Goal: Find specific page/section: Find specific page/section

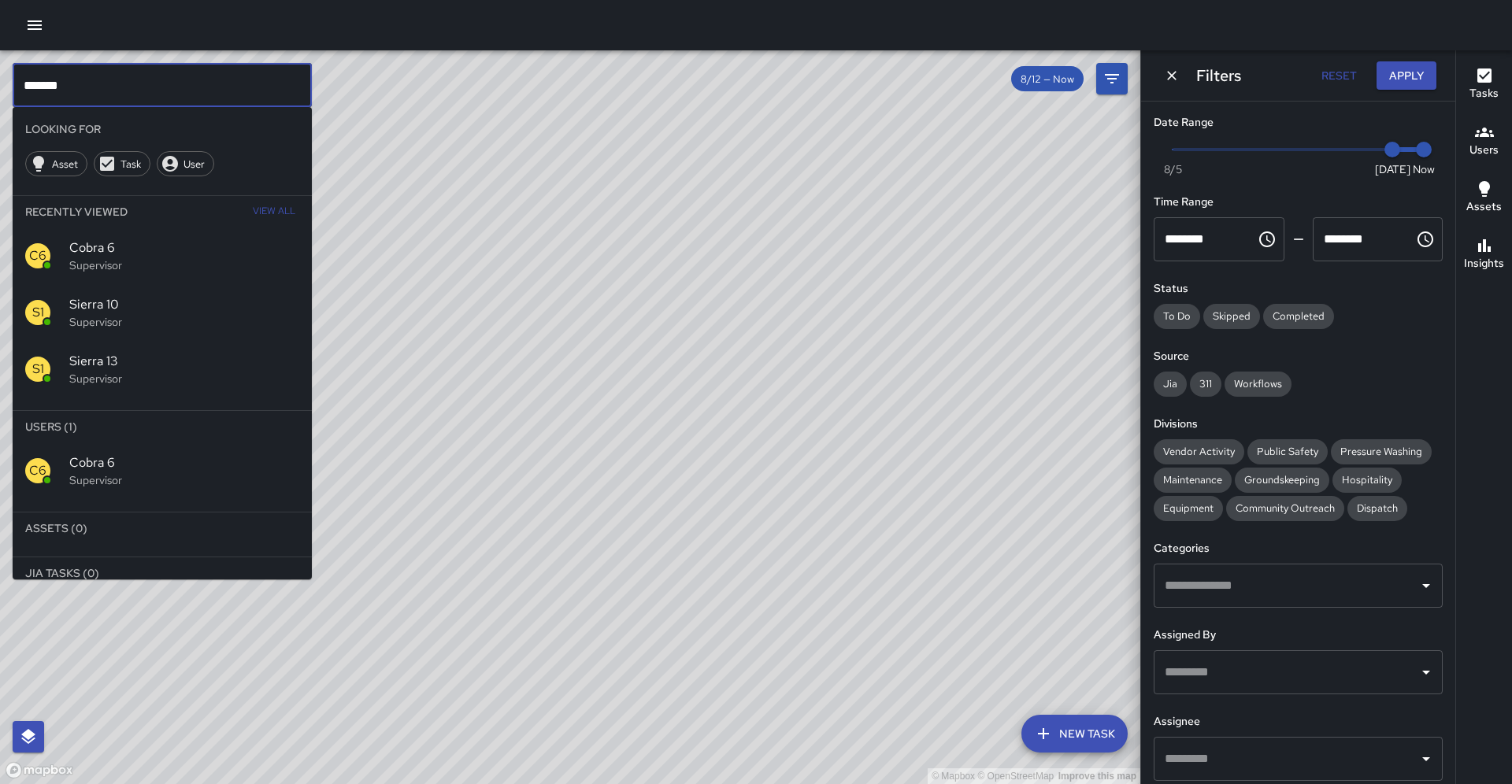
click at [160, 83] on input "*******" at bounding box center [162, 85] width 299 height 44
click at [160, 82] on input "*******" at bounding box center [162, 85] width 299 height 44
click at [220, 567] on span "Sierra 8" at bounding box center [184, 576] width 230 height 19
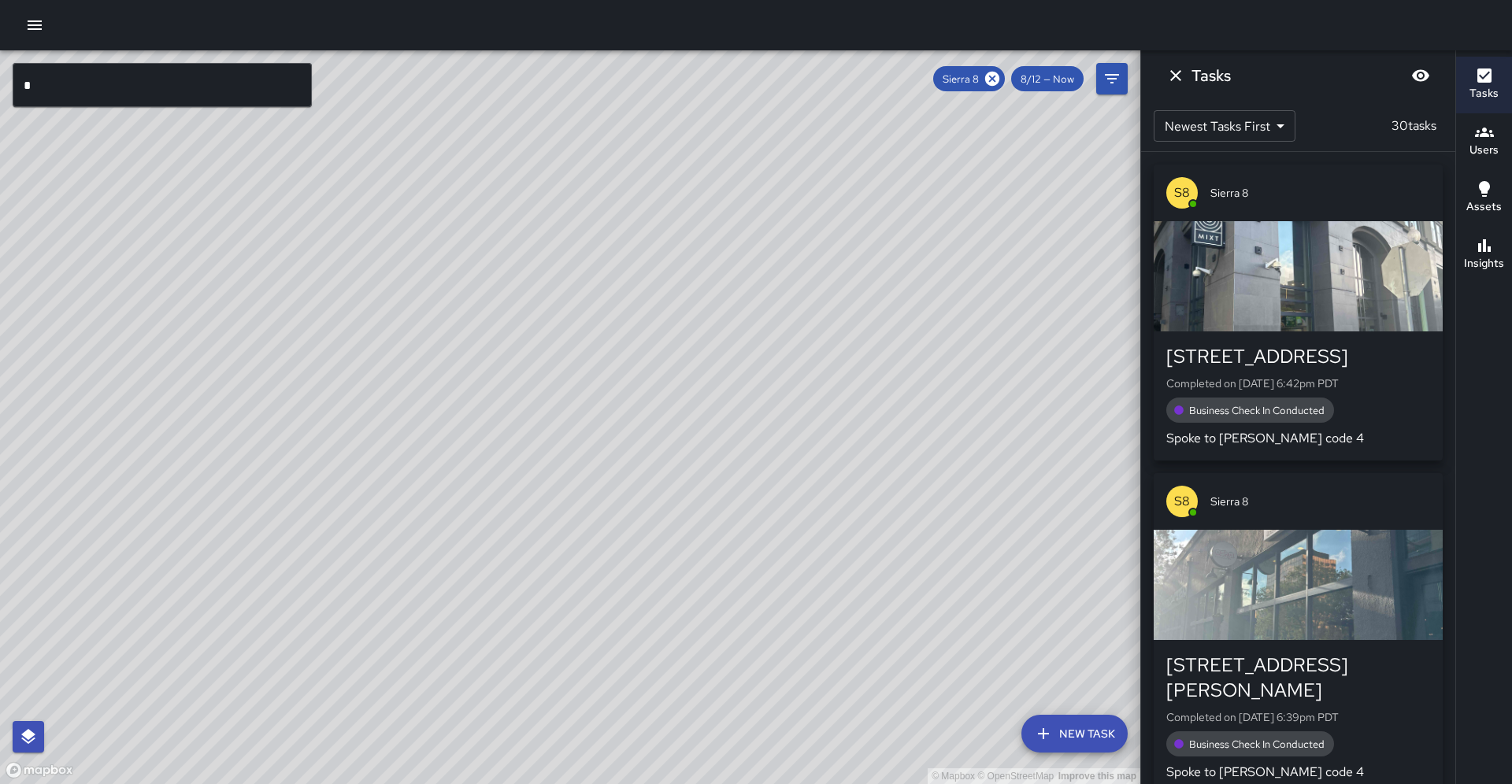
drag, startPoint x: 575, startPoint y: 352, endPoint x: 449, endPoint y: 569, distance: 250.9
click at [456, 579] on div "© Mapbox © OpenStreetMap Improve this map" at bounding box center [570, 418] width 1140 height 734
drag, startPoint x: 519, startPoint y: 389, endPoint x: 424, endPoint y: 547, distance: 184.4
click at [424, 547] on div "© Mapbox © OpenStreetMap Improve this map" at bounding box center [570, 418] width 1140 height 734
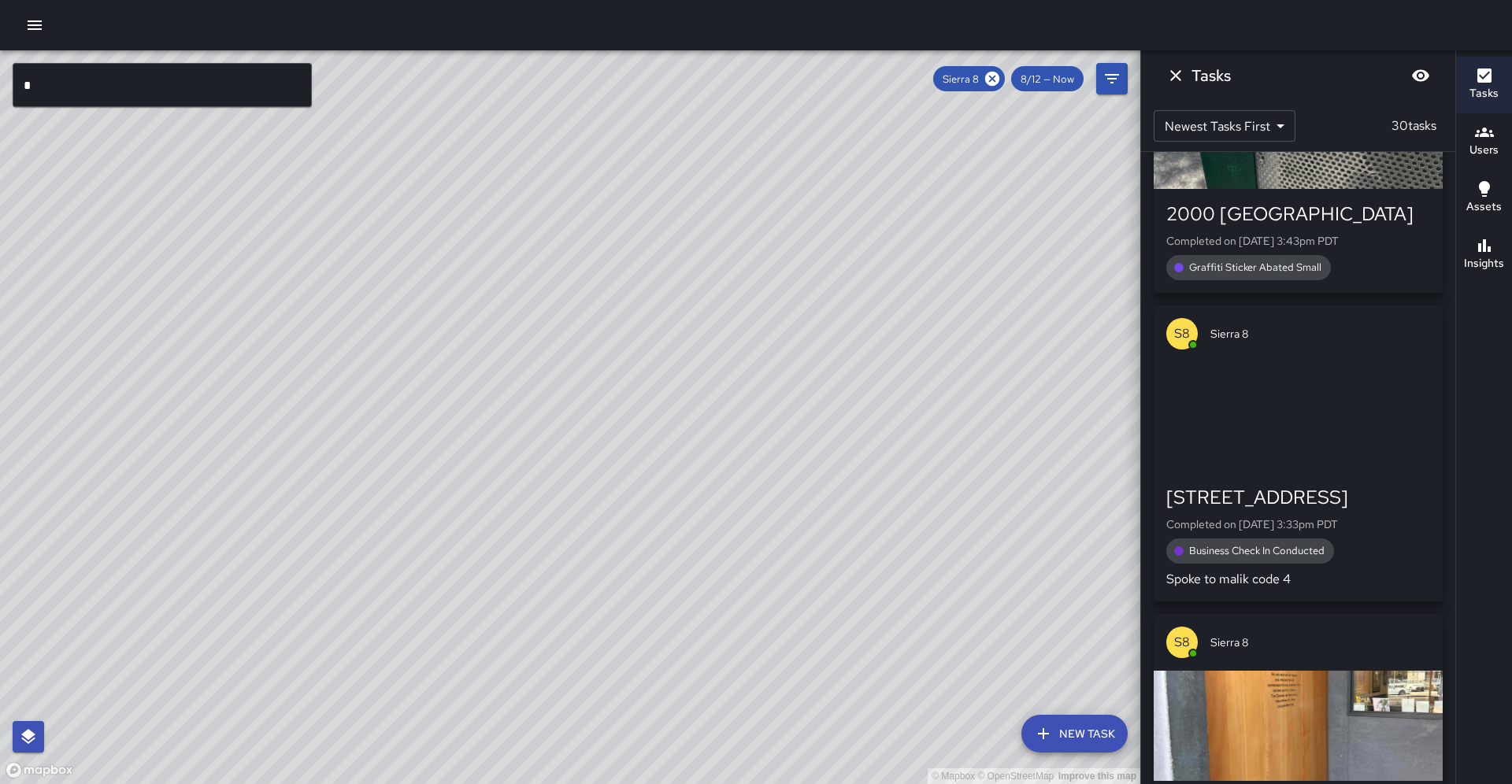
scroll to position [4518, 0]
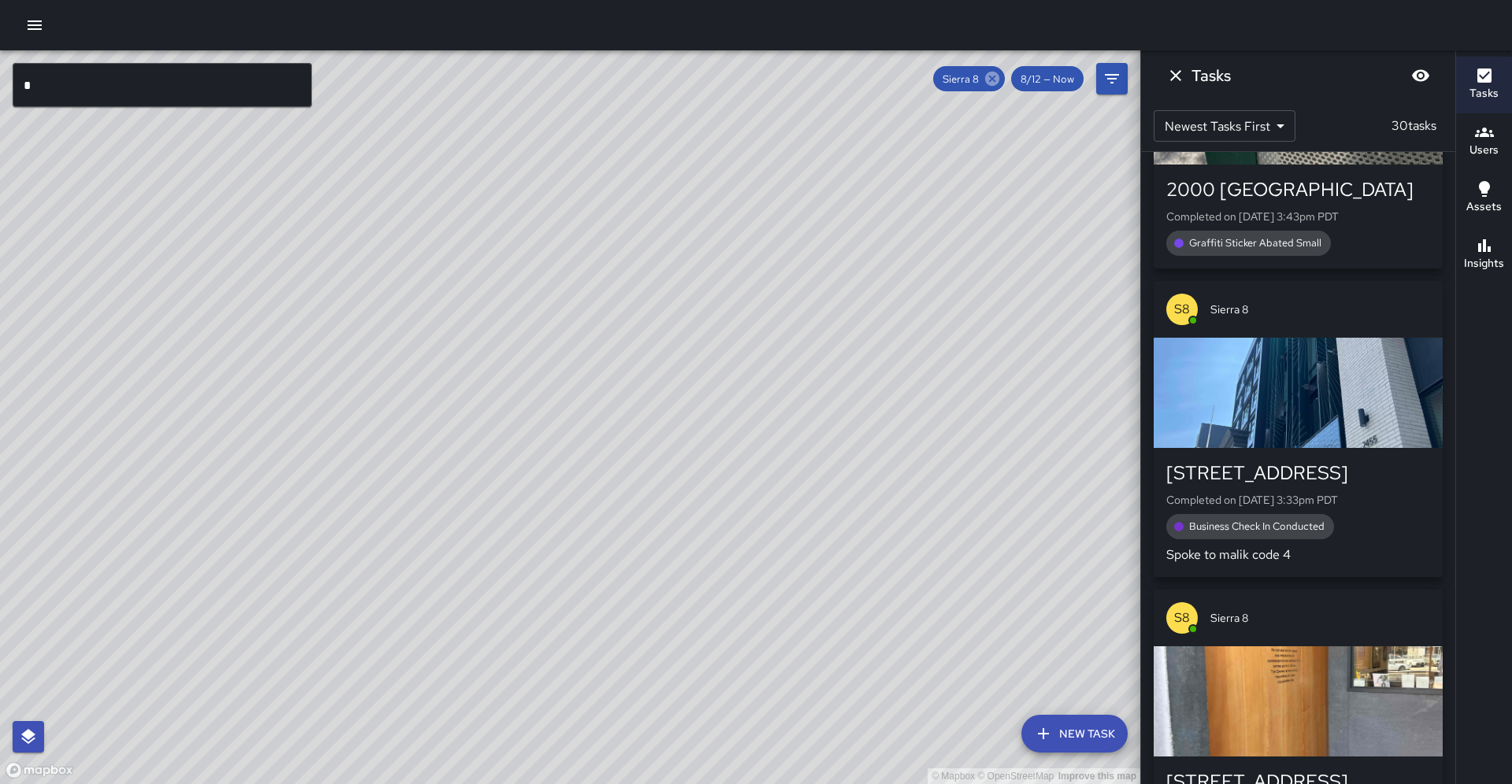
click at [999, 84] on icon at bounding box center [992, 78] width 14 height 14
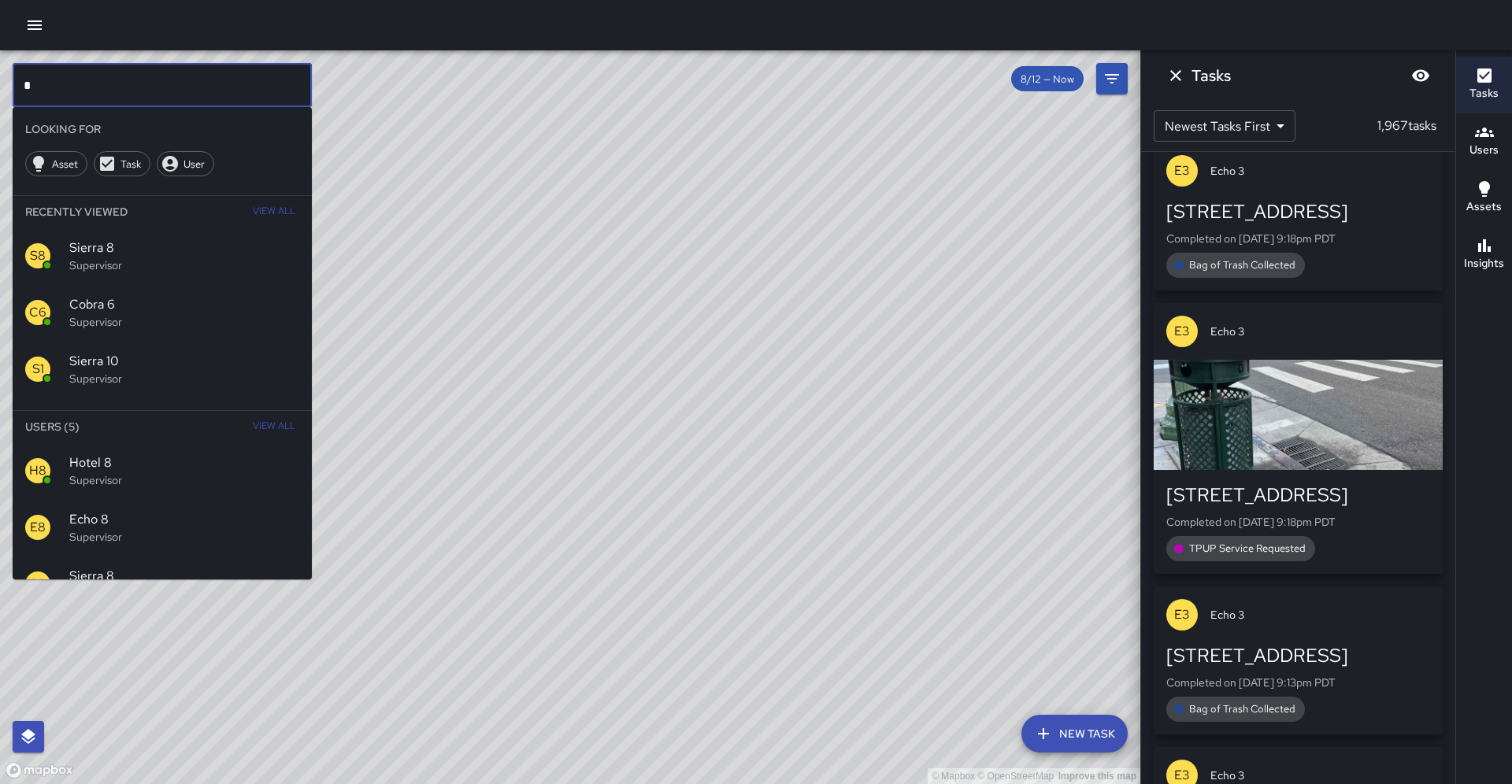
click at [248, 81] on input "*" at bounding box center [162, 85] width 299 height 44
type input "*"
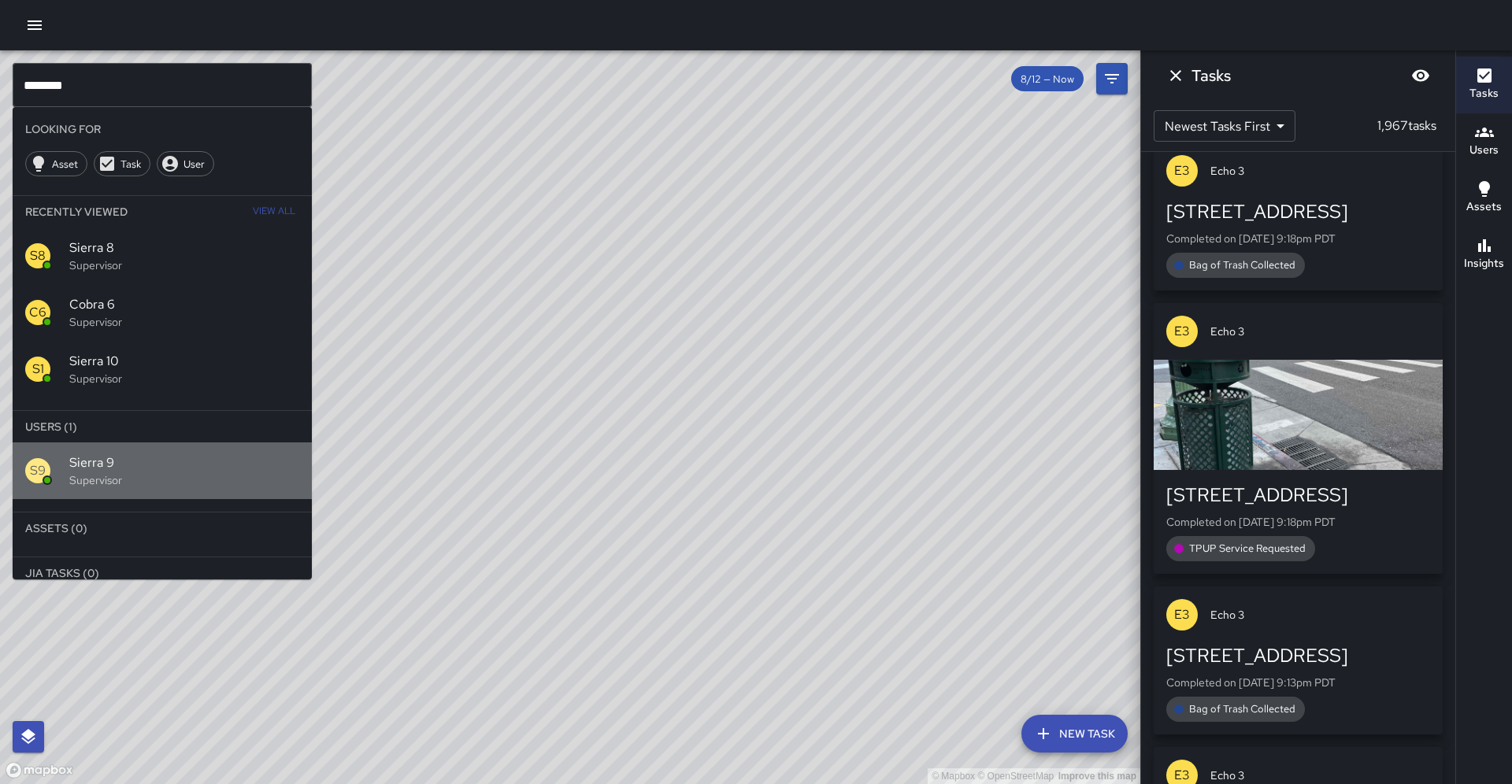
click at [188, 473] on p "Supervisor" at bounding box center [184, 480] width 230 height 16
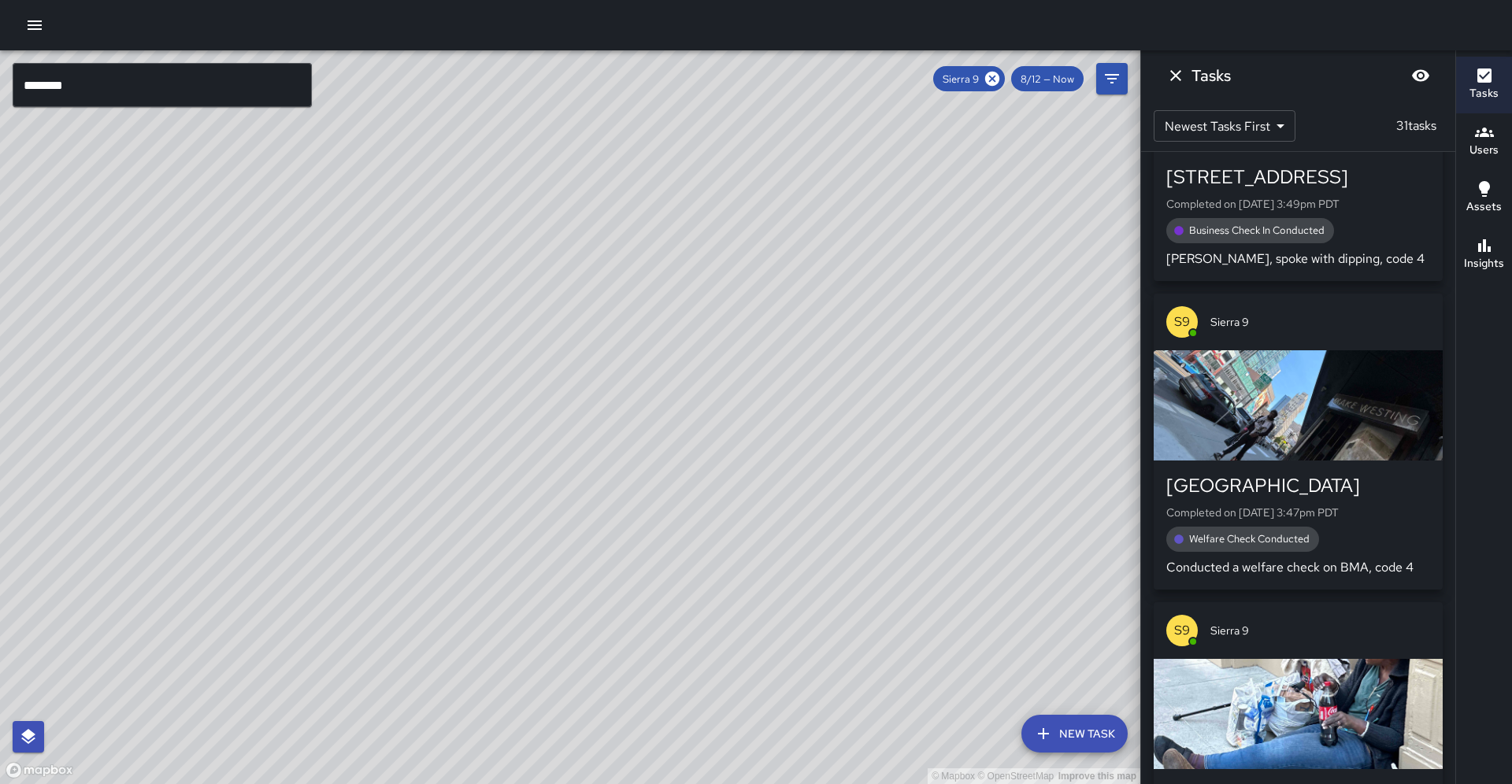
drag, startPoint x: 456, startPoint y: 488, endPoint x: 565, endPoint y: 355, distance: 172.0
click at [565, 354] on div "© Mapbox © OpenStreetMap Improve this map" at bounding box center [570, 418] width 1140 height 734
drag, startPoint x: 536, startPoint y: 464, endPoint x: 582, endPoint y: 394, distance: 83.8
click at [582, 394] on div "© Mapbox © OpenStreetMap Improve this map" at bounding box center [570, 418] width 1140 height 734
click at [582, 399] on div "© Mapbox © OpenStreetMap Improve this map" at bounding box center [570, 418] width 1140 height 734
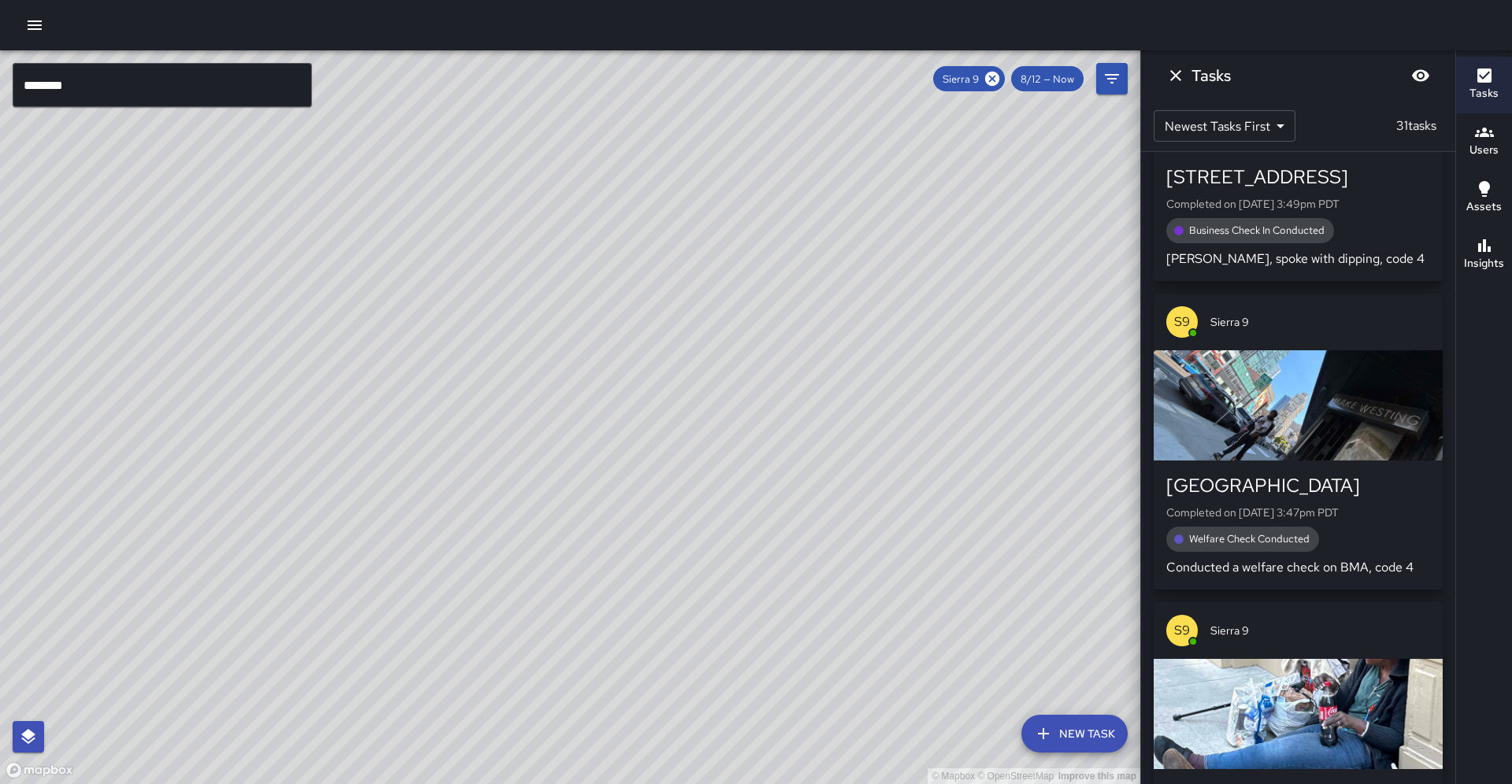
drag, startPoint x: 535, startPoint y: 462, endPoint x: 610, endPoint y: 375, distance: 114.9
click at [630, 345] on div "© Mapbox © OpenStreetMap Improve this map" at bounding box center [570, 418] width 1140 height 734
drag, startPoint x: 545, startPoint y: 474, endPoint x: 625, endPoint y: 362, distance: 137.6
click at [625, 362] on div "© Mapbox © OpenStreetMap Improve this map S9 Sierra 9 Supervisor Tasks 31 / 31 …" at bounding box center [570, 418] width 1140 height 734
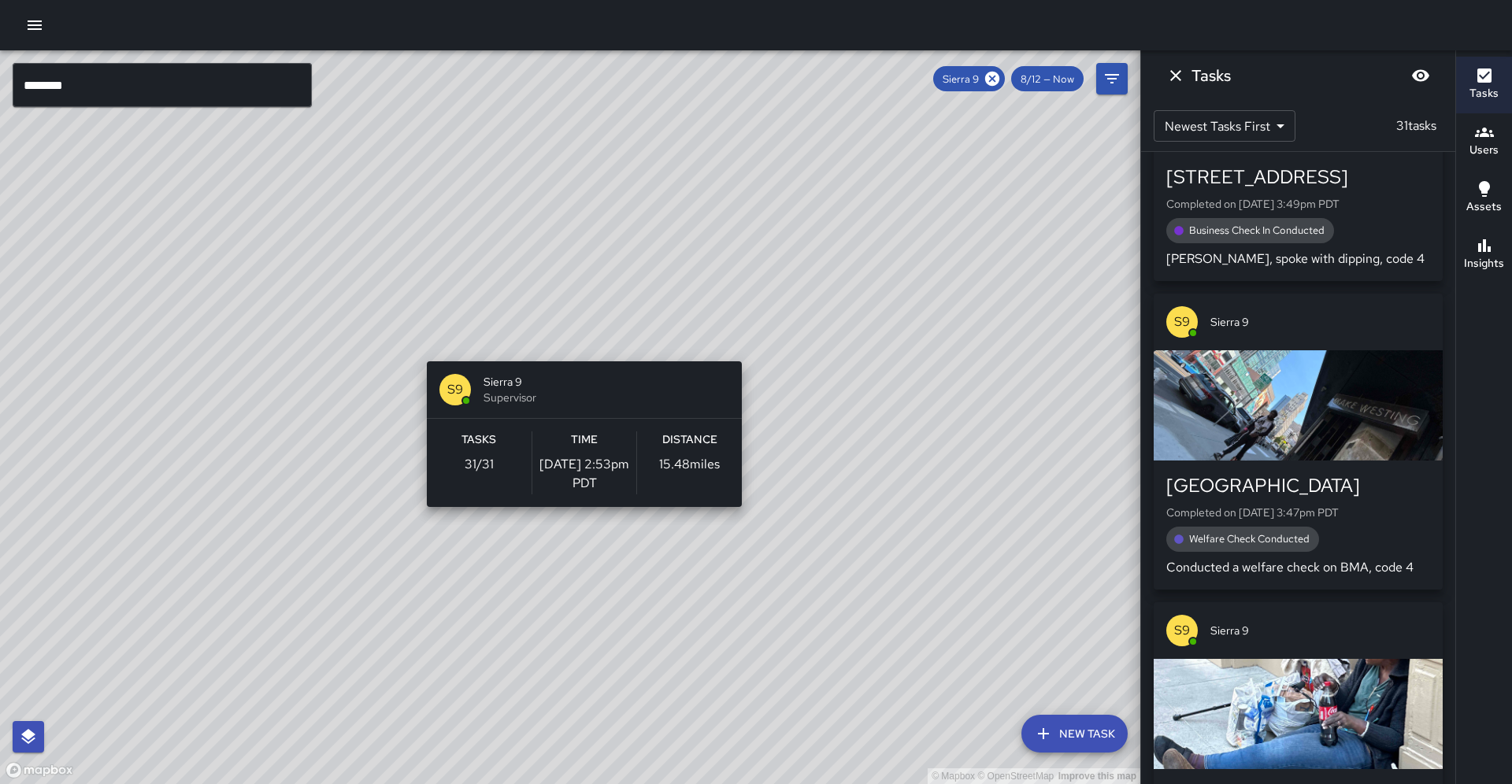
click at [558, 357] on div "S9 Sierra 9 Supervisor Tasks 31 / 31 Time [DATE] 2:53pm PDT Distance 15.48 miles" at bounding box center [584, 434] width 328 height 158
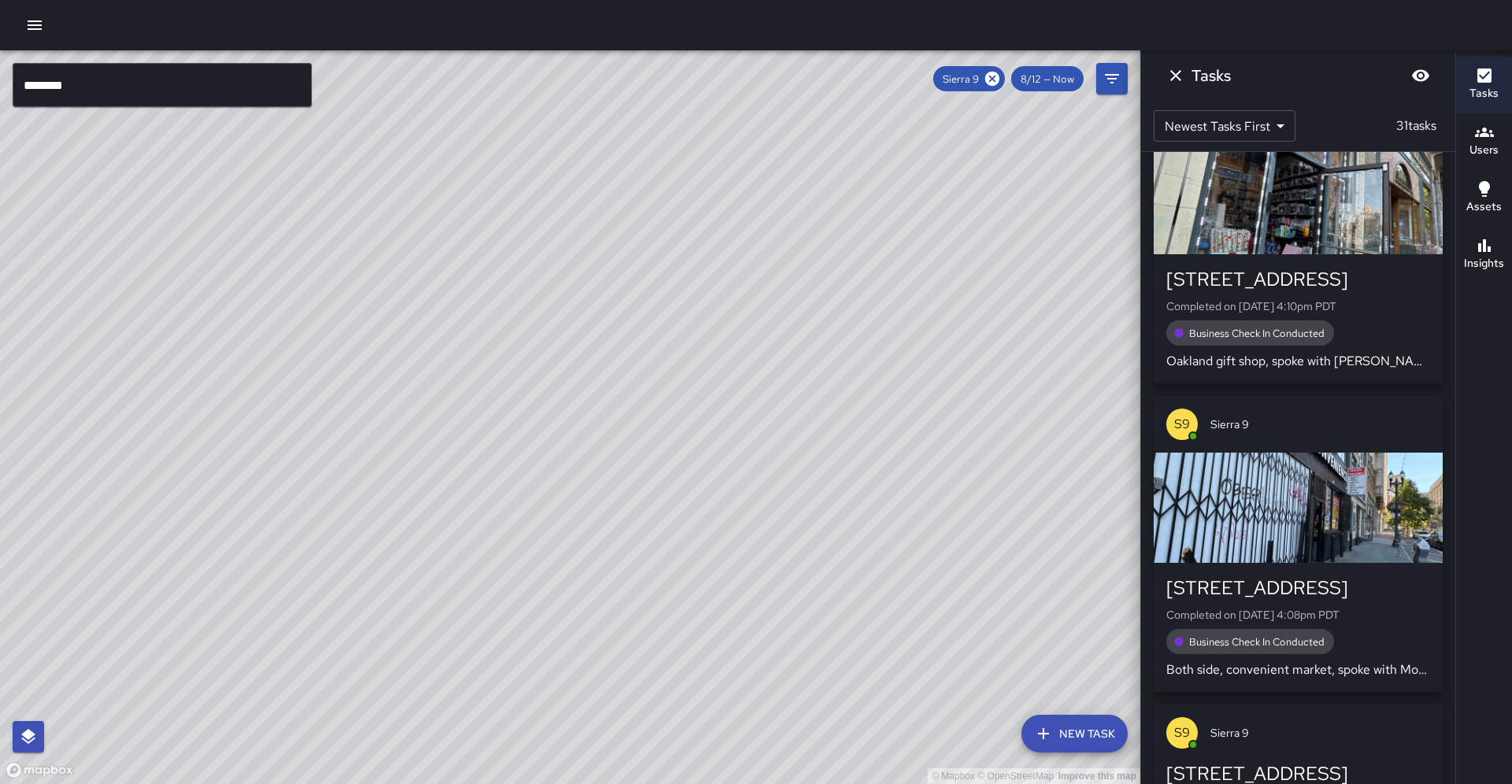
scroll to position [2986, 0]
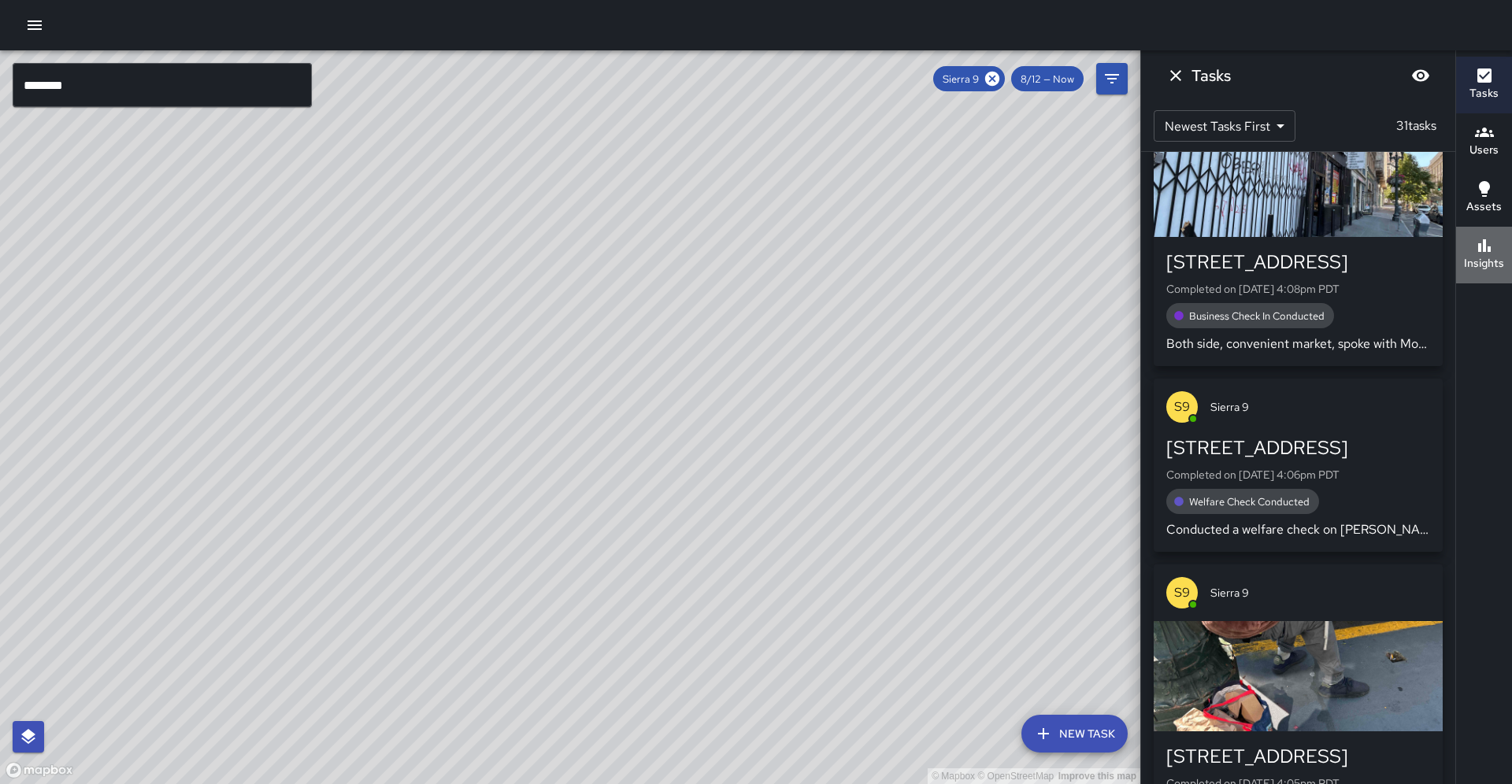
click at [1477, 260] on h6 "Insights" at bounding box center [1484, 263] width 40 height 17
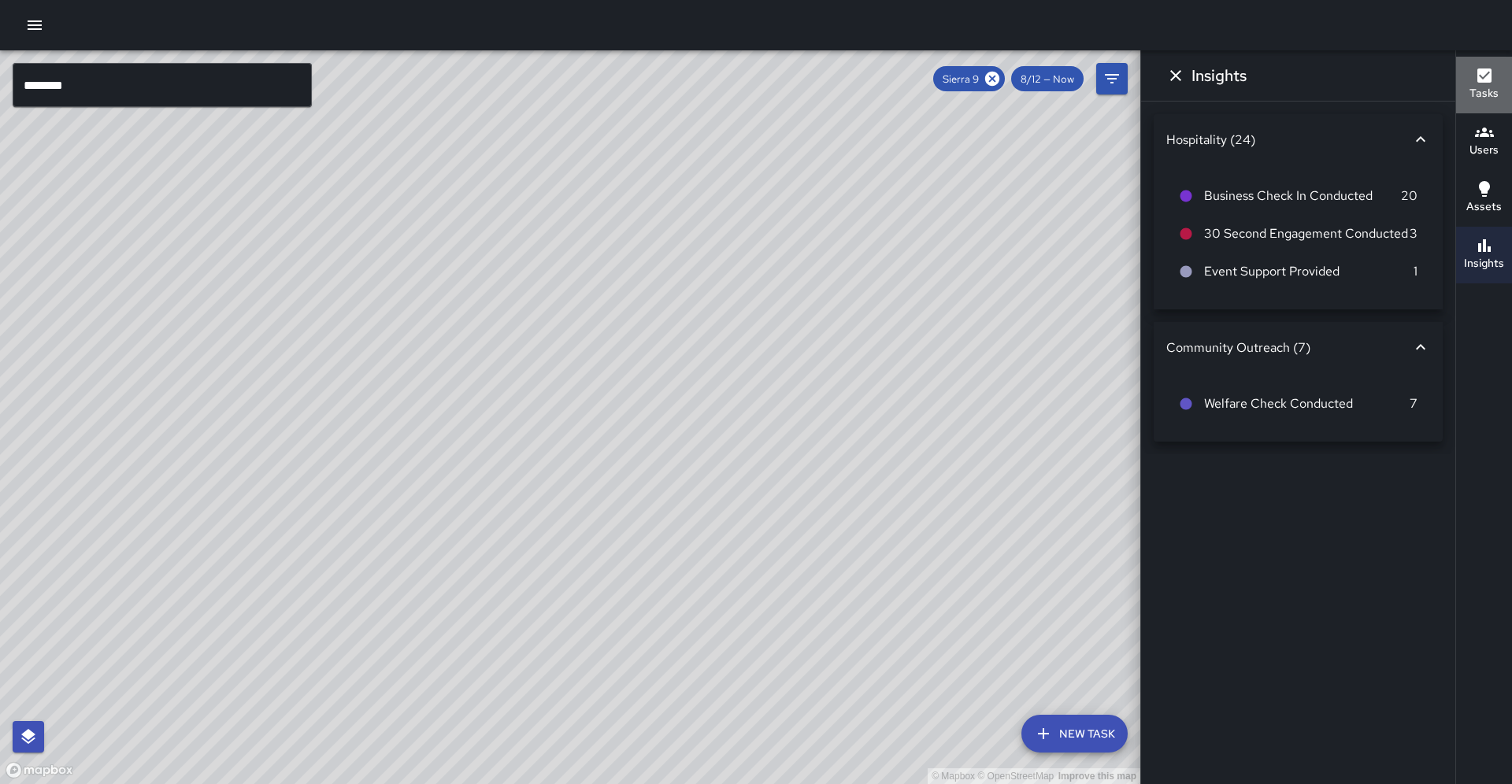
drag, startPoint x: 1493, startPoint y: 96, endPoint x: 1477, endPoint y: 120, distance: 28.8
click at [1492, 97] on h6 "Tasks" at bounding box center [1484, 93] width 29 height 17
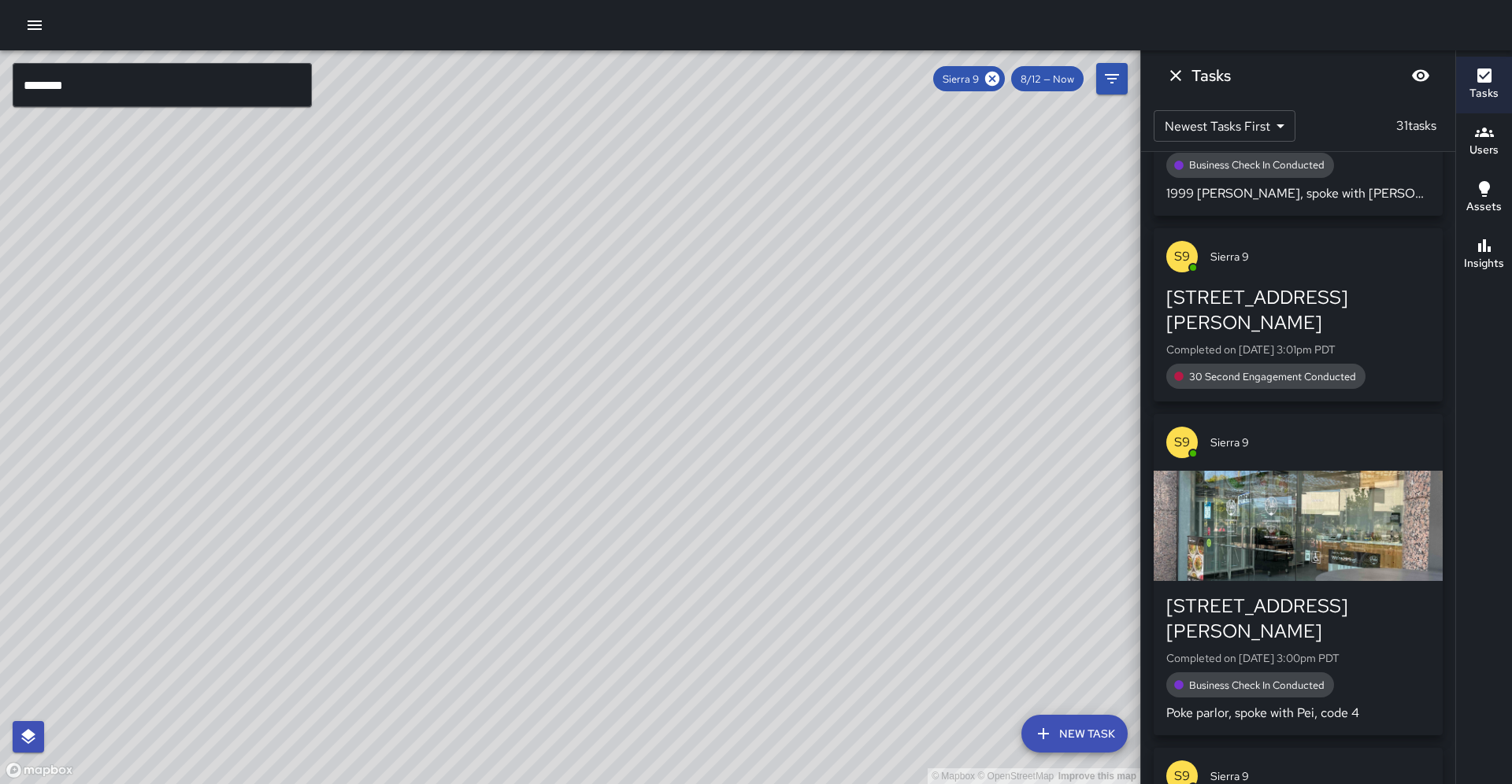
scroll to position [8029, 0]
click at [1001, 79] on icon at bounding box center [992, 78] width 17 height 17
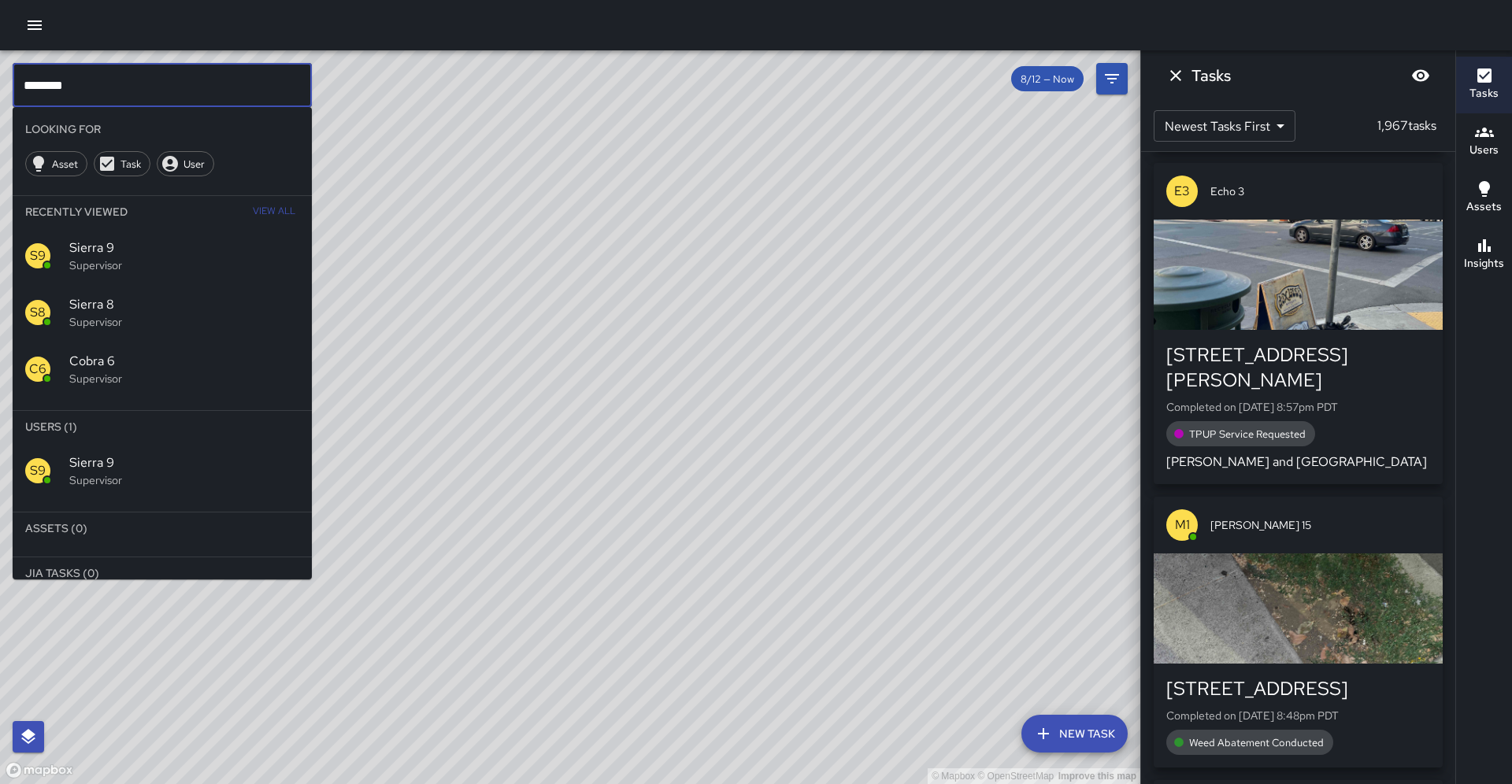
click at [96, 90] on input "********" at bounding box center [162, 85] width 299 height 44
click at [111, 76] on input "********" at bounding box center [162, 85] width 299 height 44
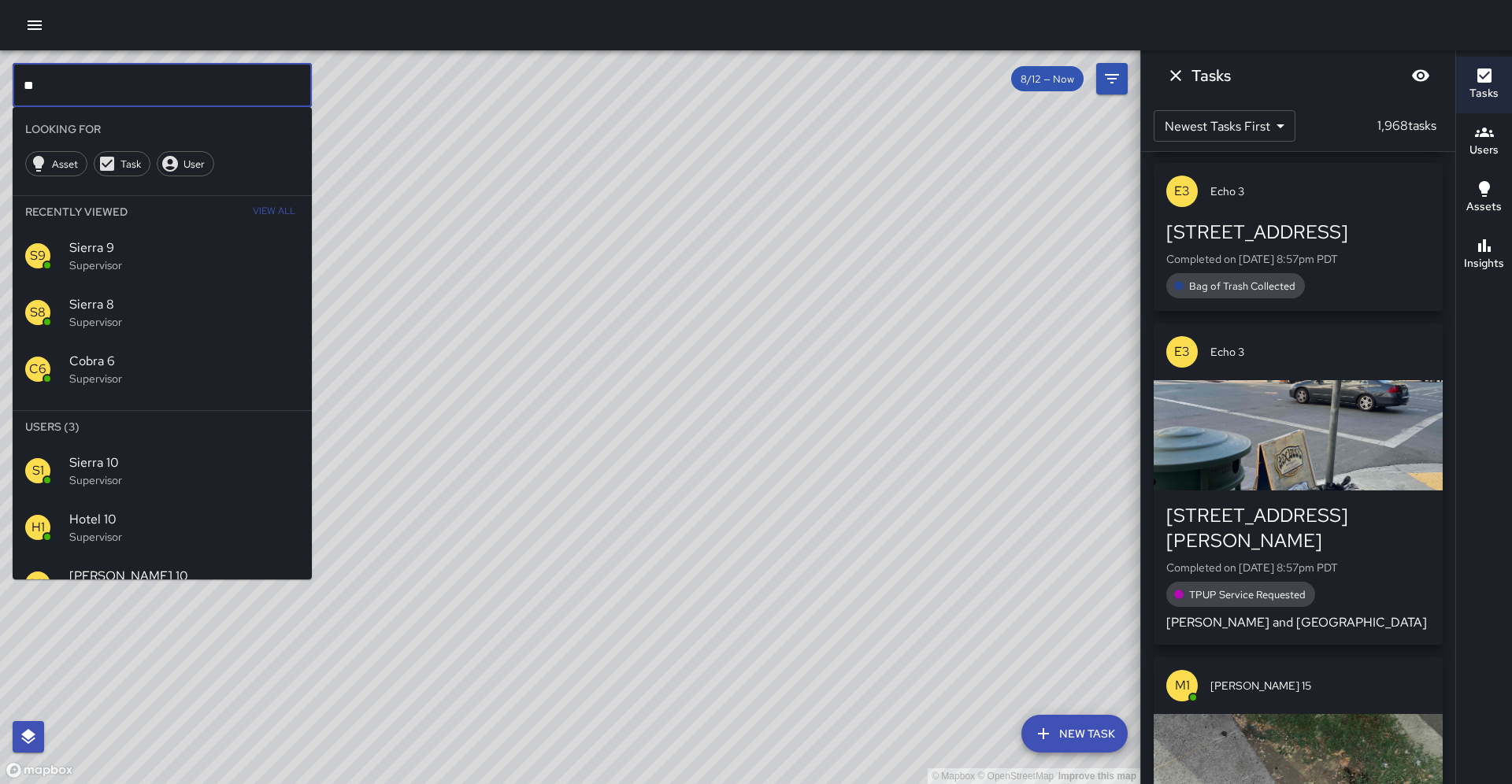
click at [237, 473] on p "Supervisor" at bounding box center [184, 480] width 230 height 16
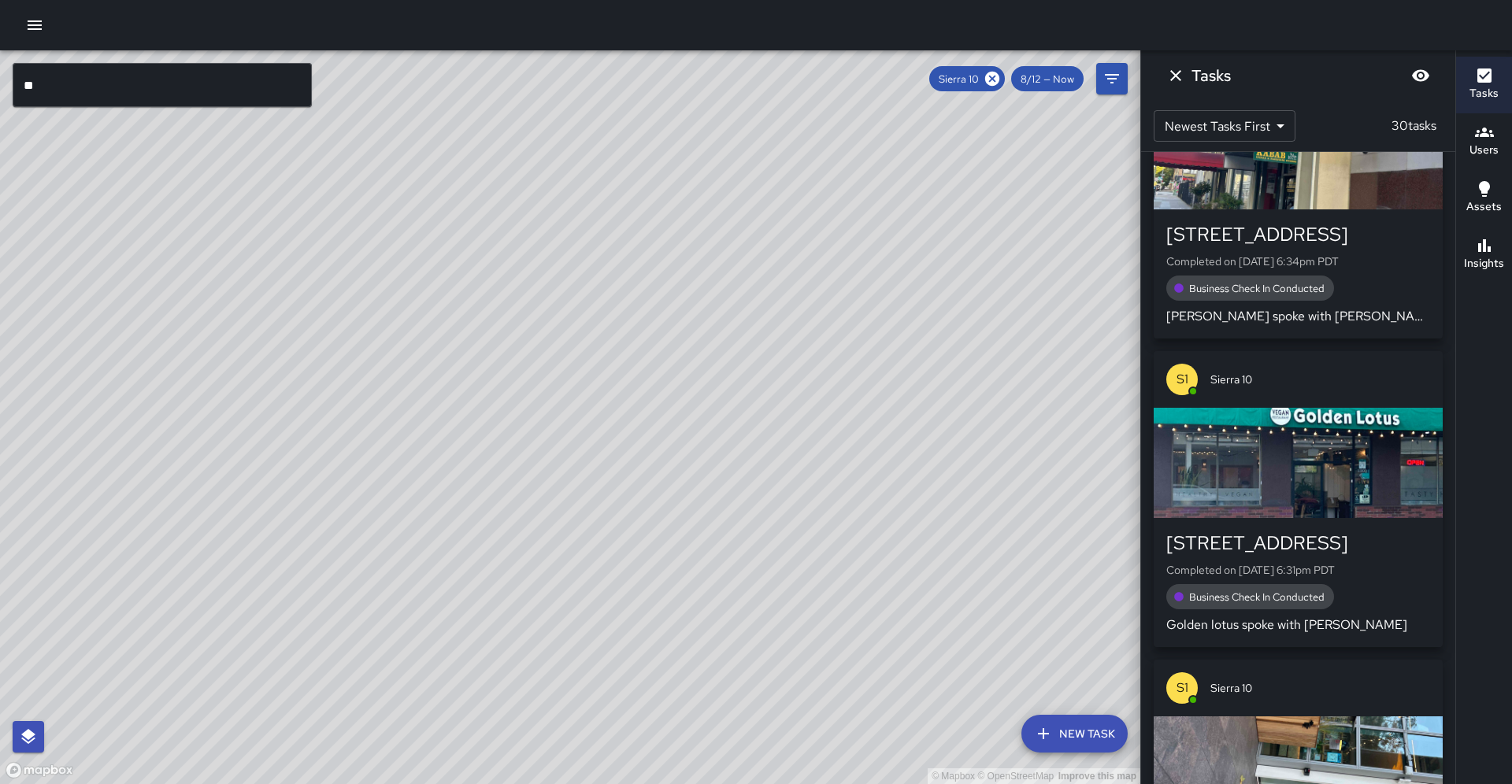
scroll to position [2537, 0]
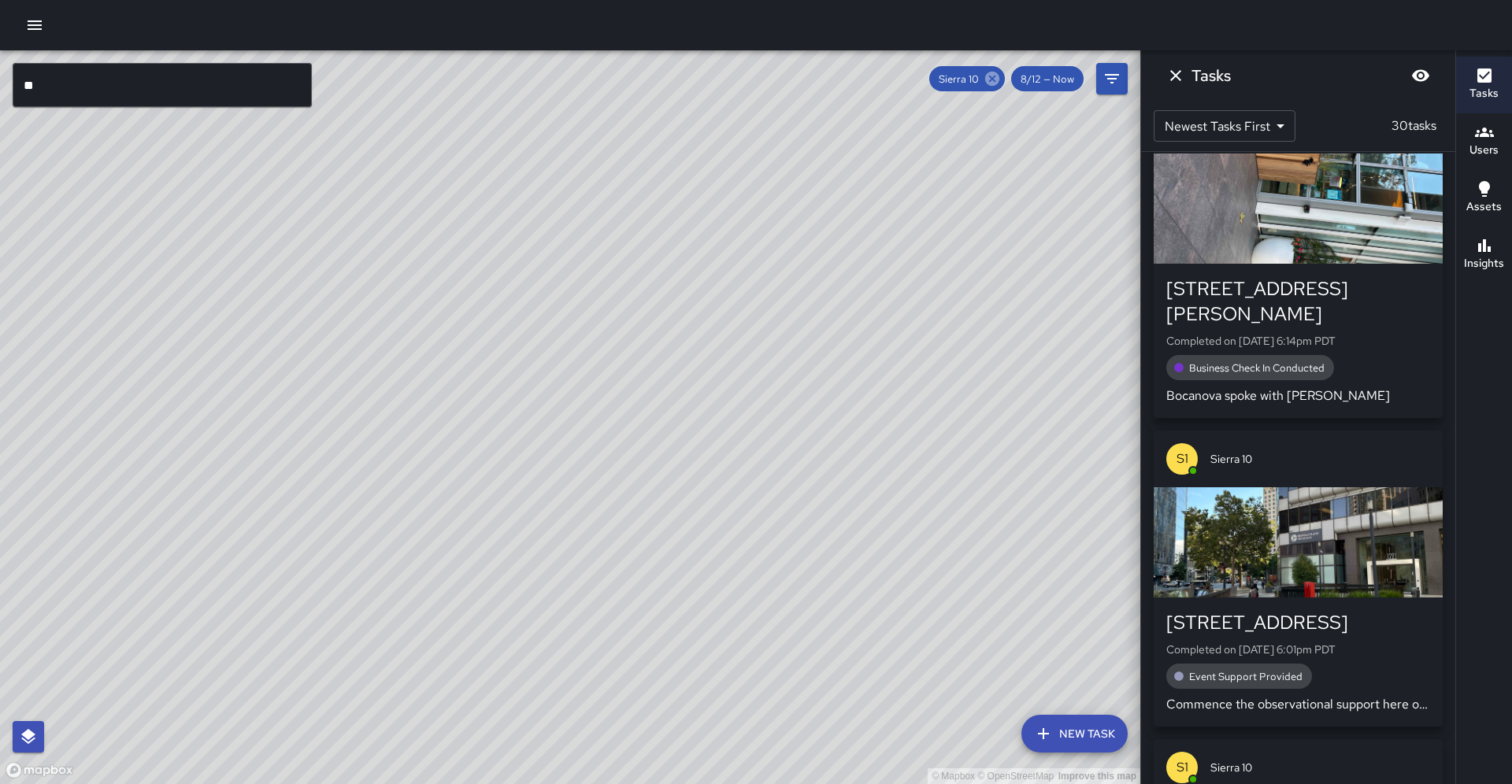
click at [999, 74] on icon at bounding box center [992, 78] width 14 height 14
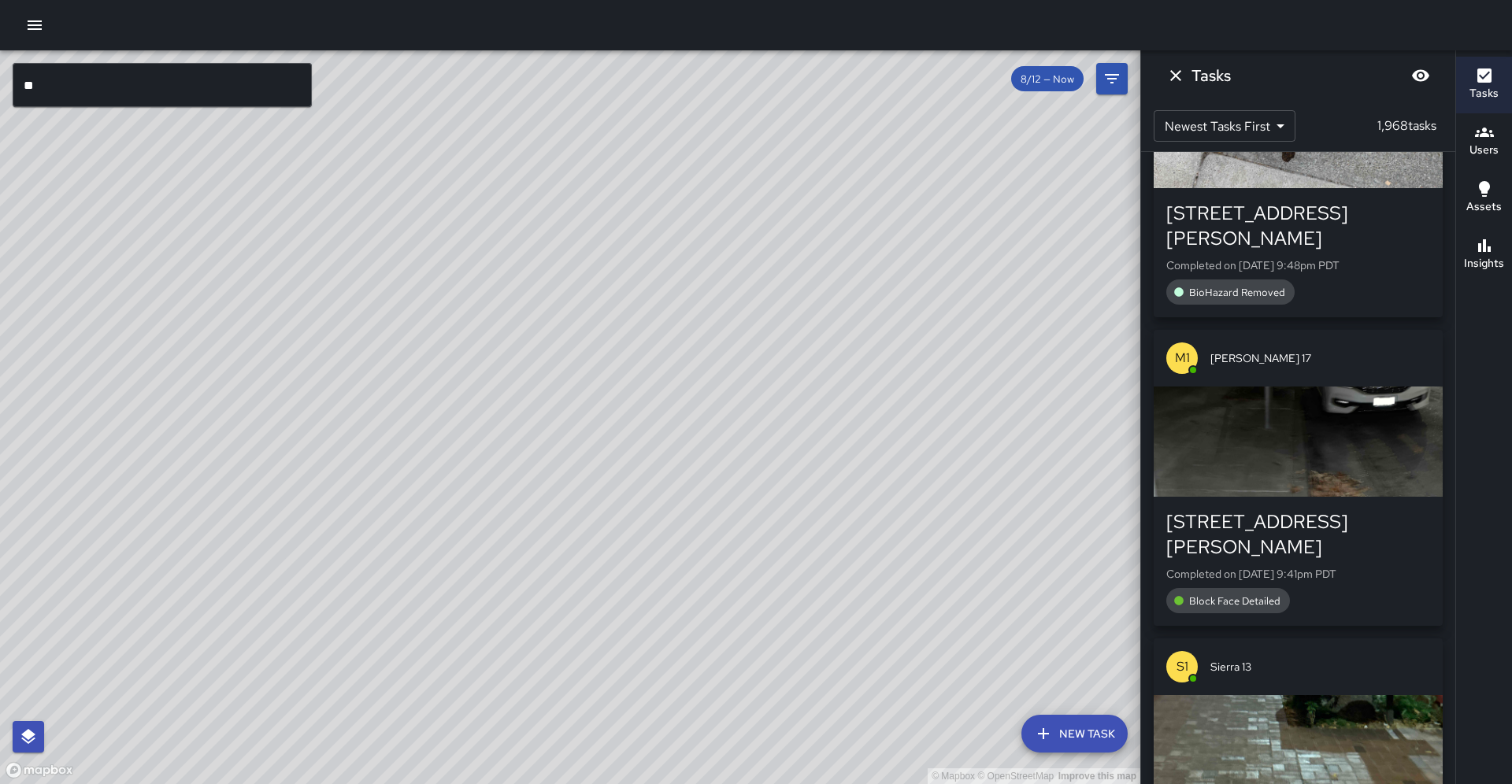
drag, startPoint x: 1027, startPoint y: 260, endPoint x: 964, endPoint y: 236, distance: 67.4
click at [964, 236] on div "© Mapbox © OpenStreetMap Improve this map" at bounding box center [570, 418] width 1140 height 734
drag, startPoint x: 952, startPoint y: 252, endPoint x: 904, endPoint y: 336, distance: 96.7
click at [904, 336] on div "© Mapbox © OpenStreetMap Improve this map" at bounding box center [570, 418] width 1140 height 734
click at [216, 89] on input "**" at bounding box center [162, 85] width 299 height 44
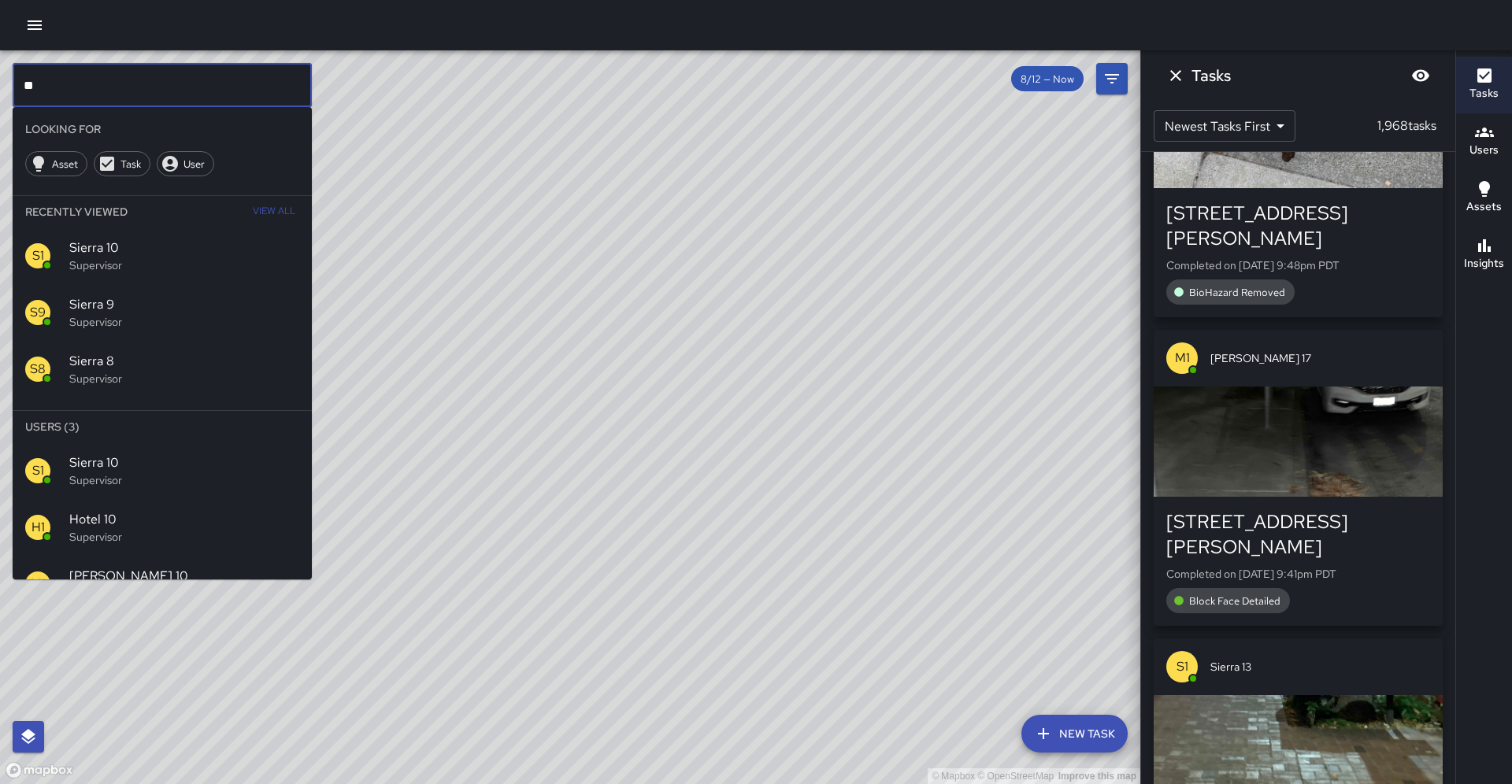
click at [216, 89] on input "**" at bounding box center [162, 85] width 299 height 44
type input "*"
click at [219, 586] on p "Supervisor" at bounding box center [184, 594] width 230 height 16
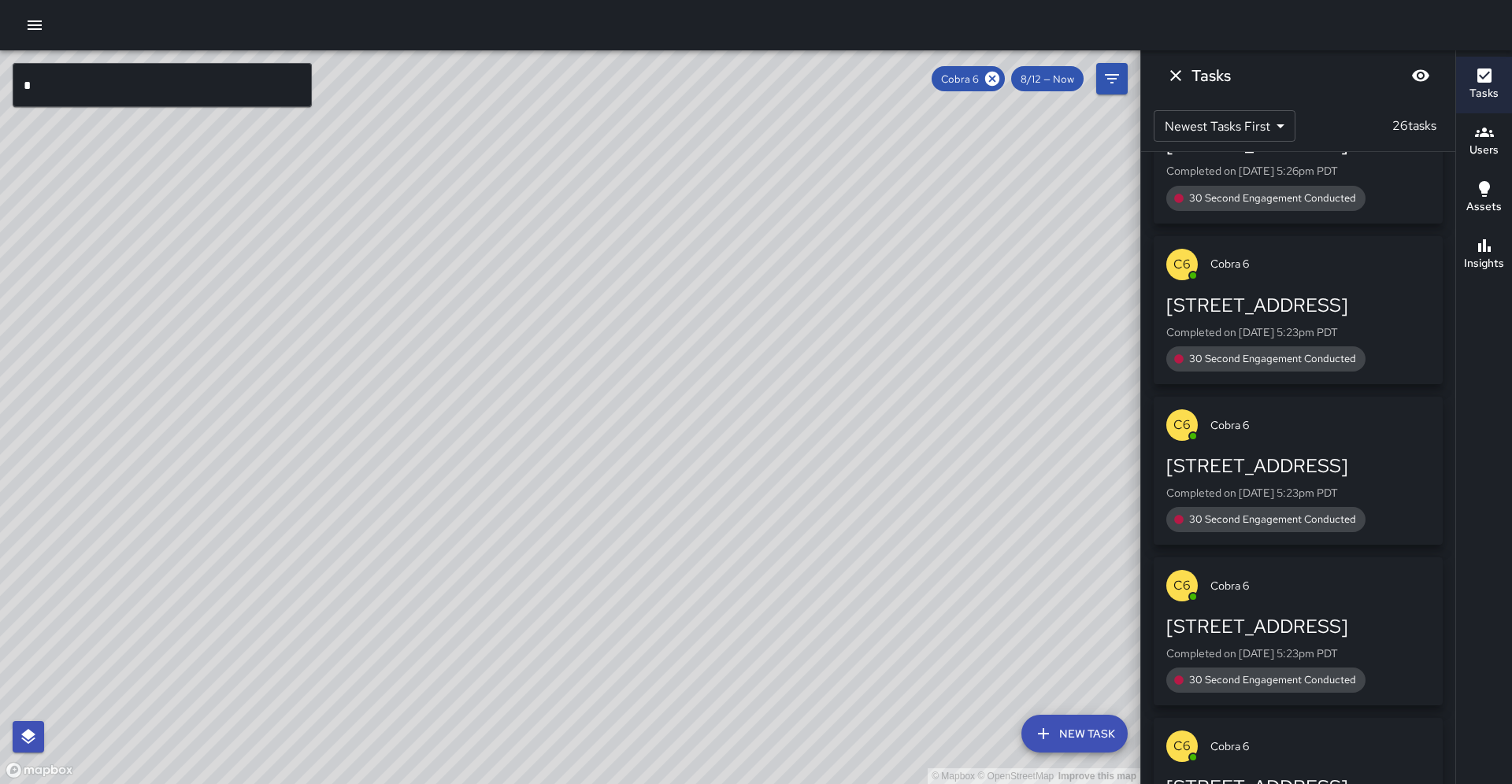
drag, startPoint x: 835, startPoint y: 464, endPoint x: 766, endPoint y: 542, distance: 104.1
click at [766, 542] on div "© Mapbox © OpenStreetMap Improve this map" at bounding box center [570, 418] width 1140 height 734
click at [773, 465] on div "© Mapbox © OpenStreetMap Improve this map" at bounding box center [570, 418] width 1140 height 734
drag, startPoint x: 849, startPoint y: 559, endPoint x: 947, endPoint y: 432, distance: 160.4
click at [947, 432] on div "© Mapbox © OpenStreetMap Improve this map" at bounding box center [570, 418] width 1140 height 734
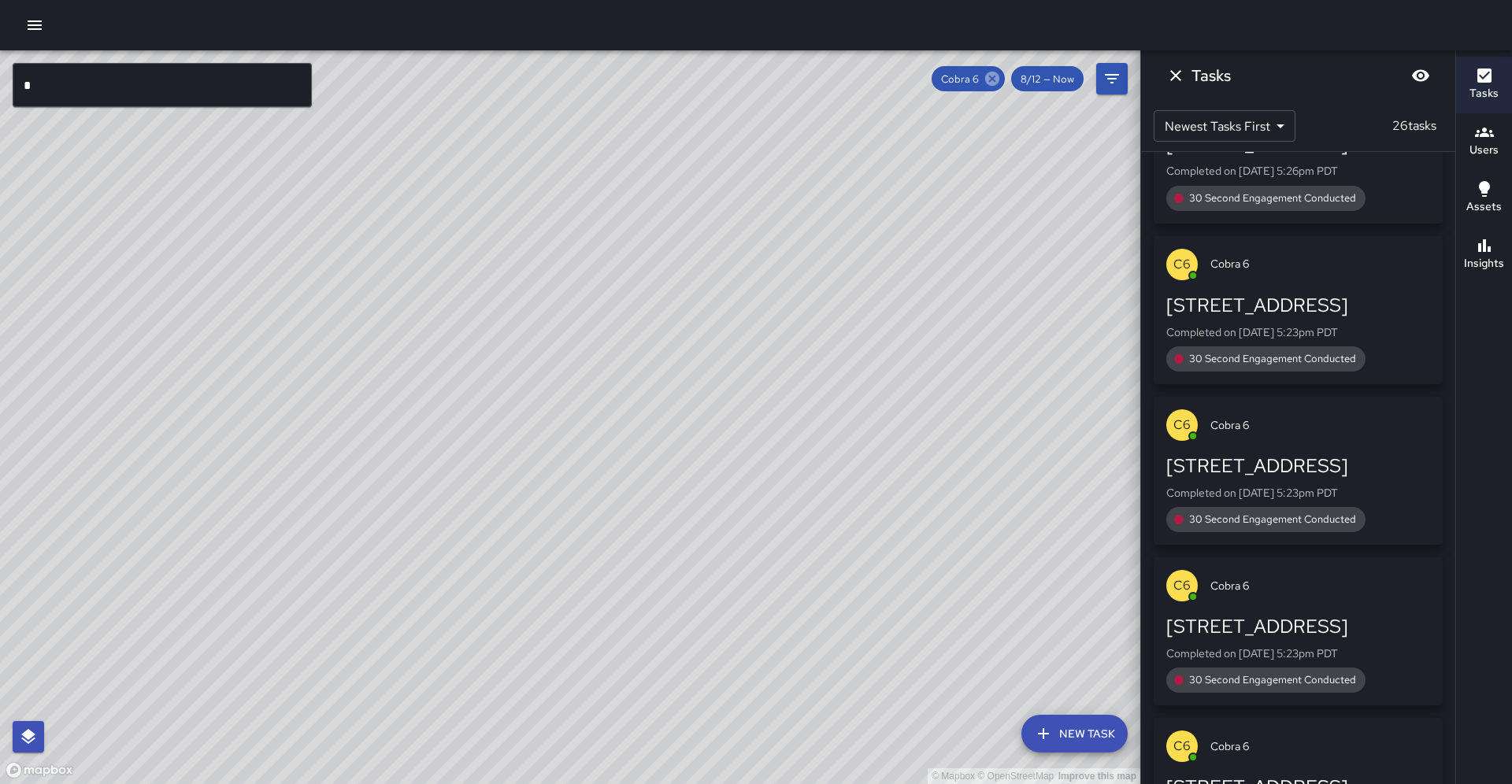
click at [997, 80] on icon at bounding box center [992, 78] width 14 height 14
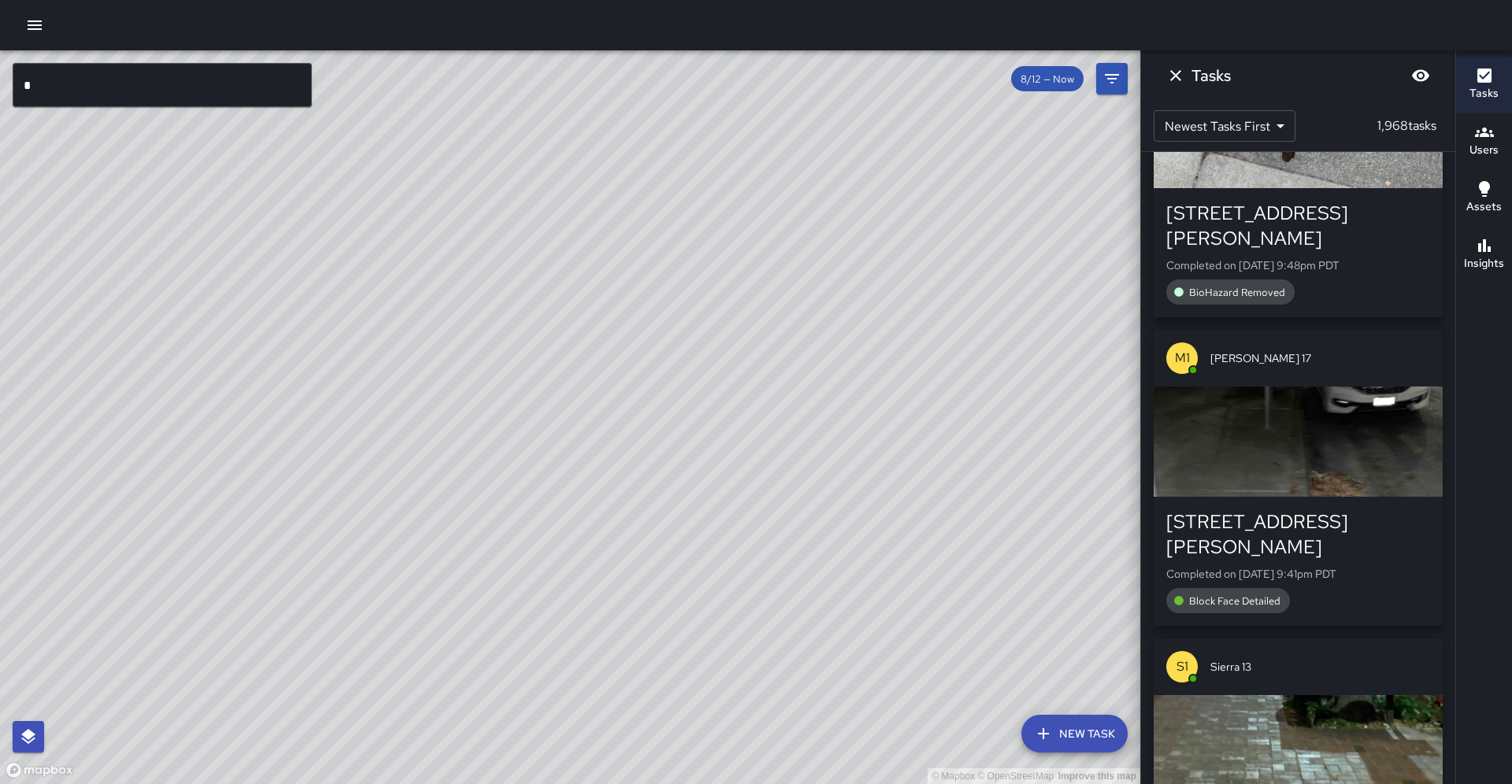
drag, startPoint x: 919, startPoint y: 254, endPoint x: 895, endPoint y: 305, distance: 56.4
click at [895, 305] on div "© Mapbox © OpenStreetMap Improve this map" at bounding box center [570, 418] width 1140 height 734
drag, startPoint x: 866, startPoint y: 321, endPoint x: 953, endPoint y: 247, distance: 114.2
click at [953, 261] on div "© Mapbox © OpenStreetMap Improve this map" at bounding box center [570, 418] width 1140 height 734
click at [260, 95] on input "*" at bounding box center [162, 85] width 299 height 44
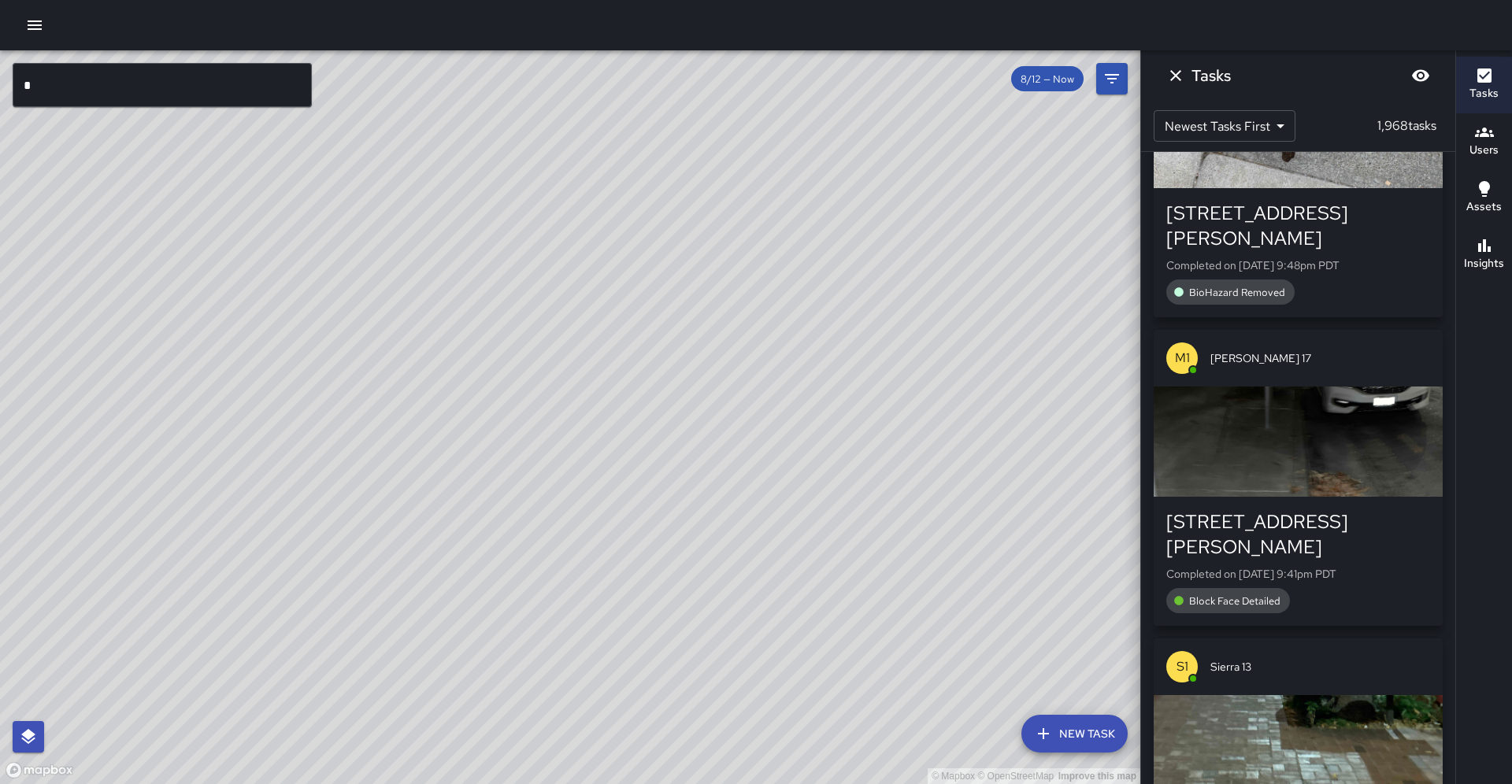
click at [260, 95] on input "*" at bounding box center [162, 85] width 299 height 44
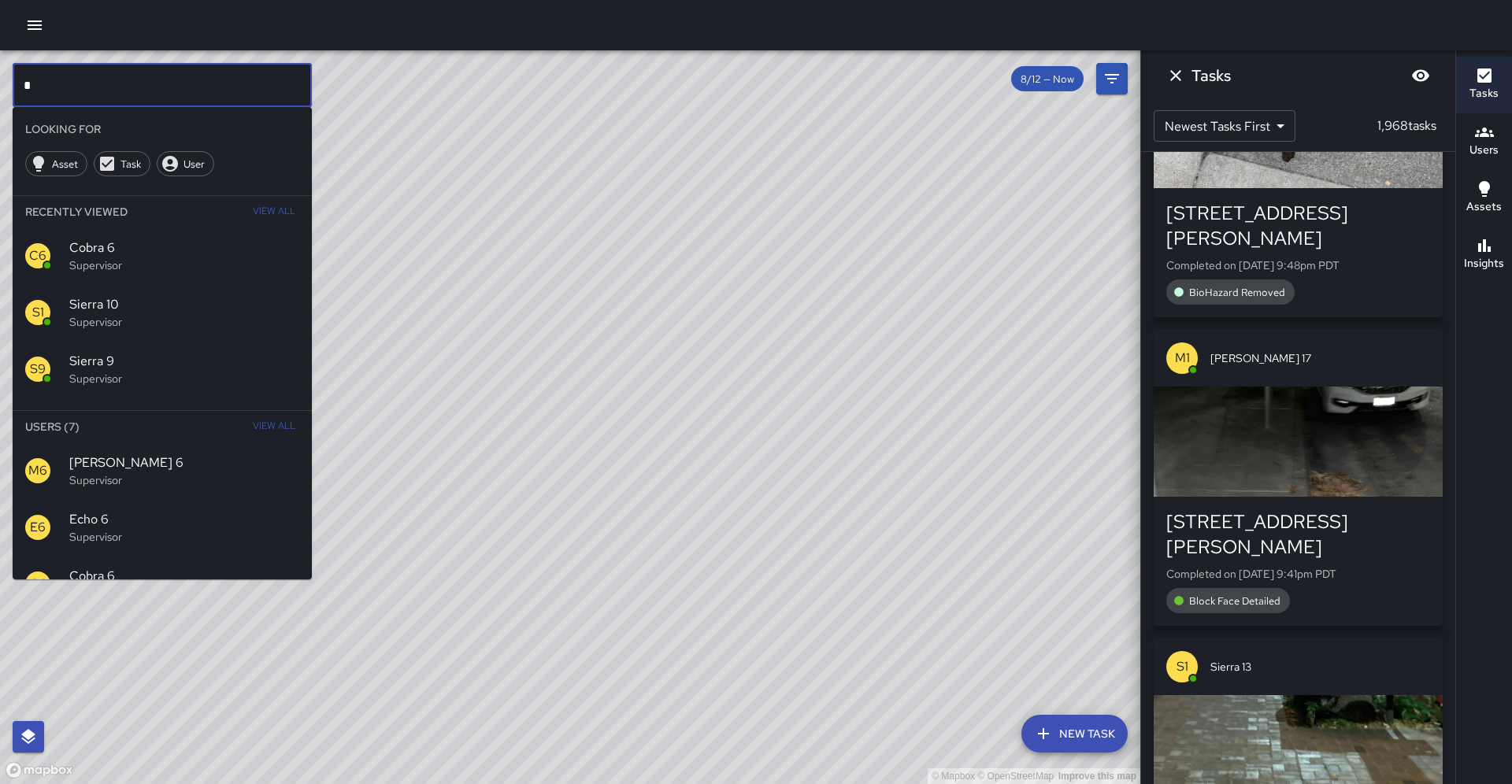
drag, startPoint x: 260, startPoint y: 95, endPoint x: 233, endPoint y: 97, distance: 27.1
click at [260, 95] on input "*" at bounding box center [162, 85] width 299 height 44
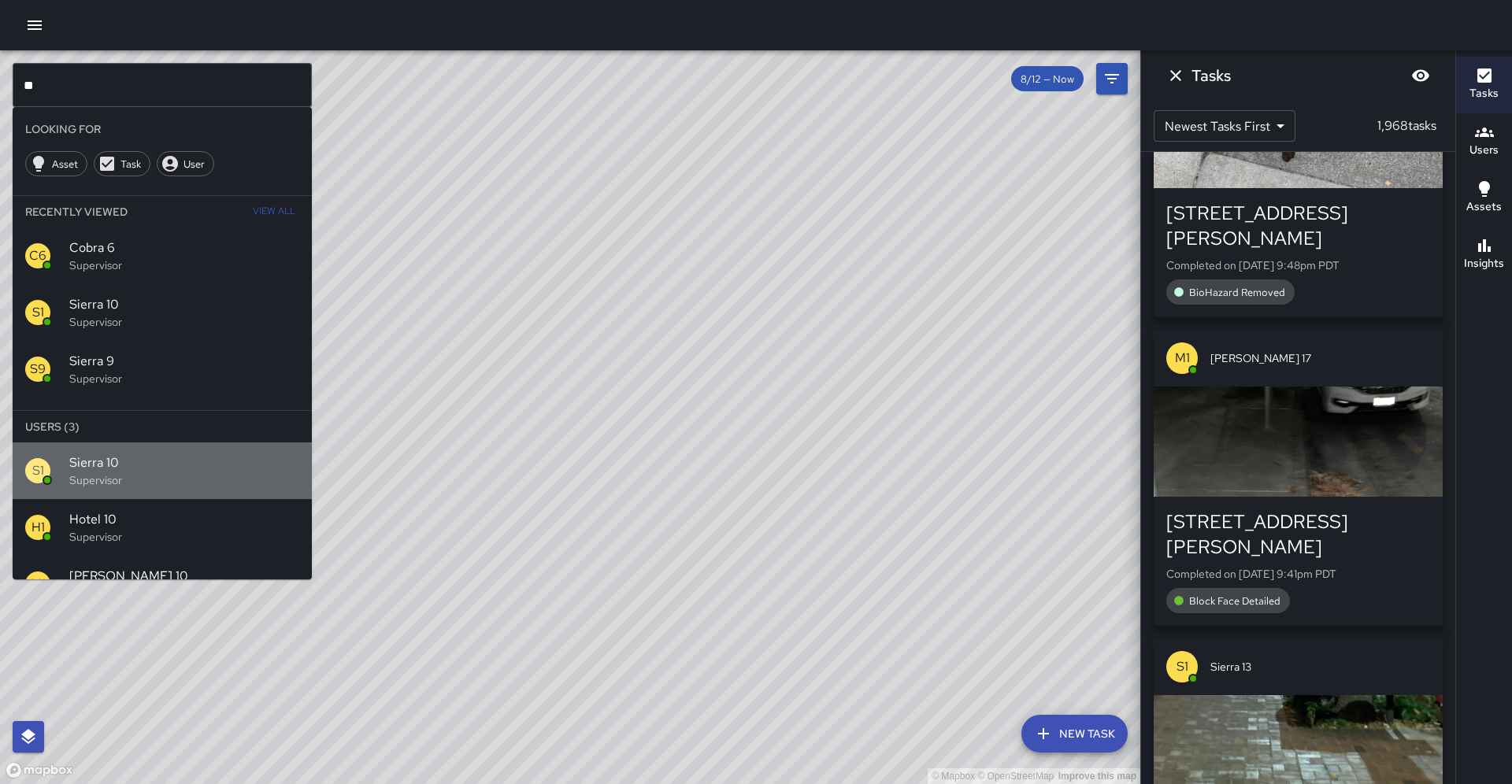
click at [233, 444] on div "S1 Sierra 10 Supervisor" at bounding box center [162, 471] width 299 height 57
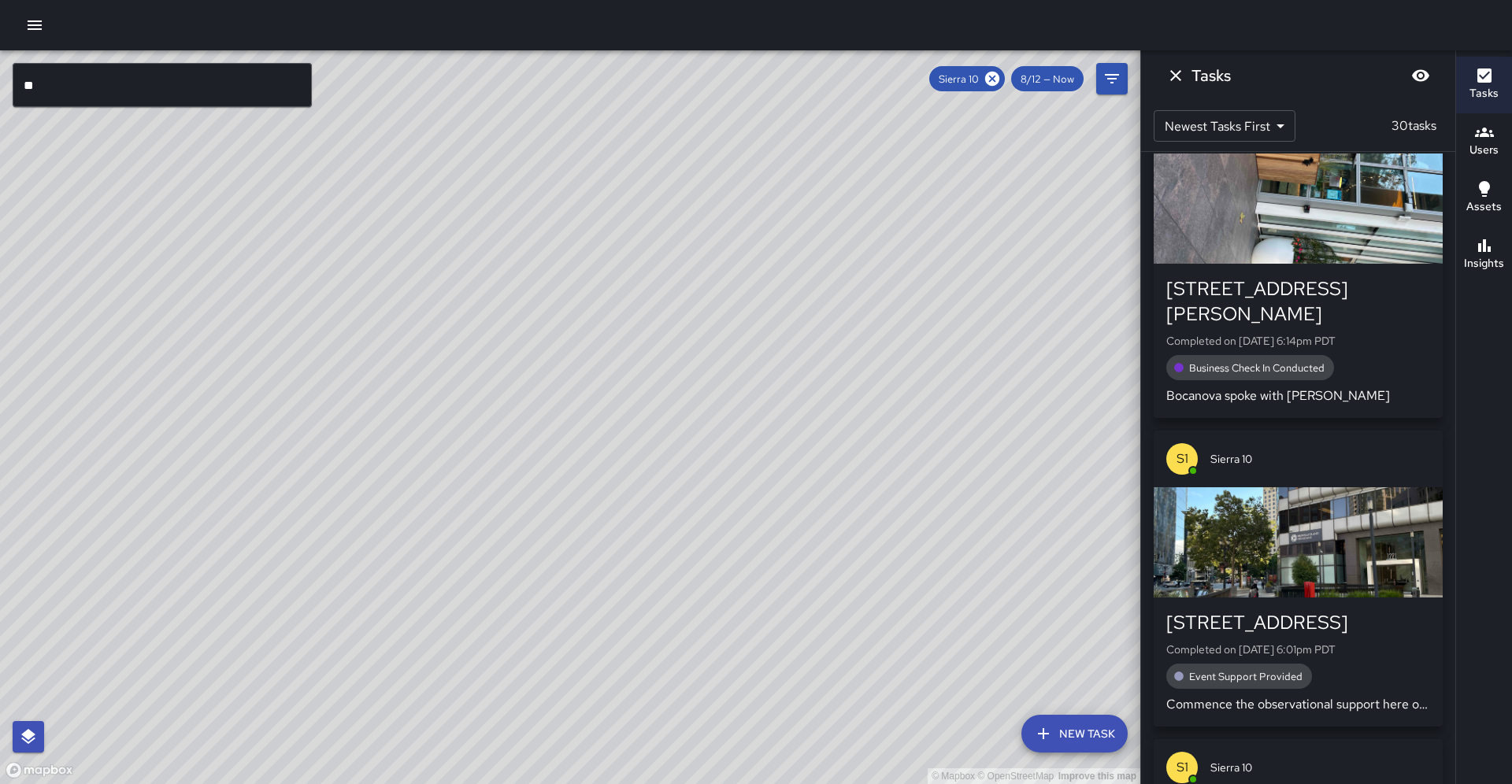
drag, startPoint x: 314, startPoint y: 567, endPoint x: 375, endPoint y: 445, distance: 136.4
click at [375, 445] on div "© Mapbox © OpenStreetMap Improve this map" at bounding box center [570, 418] width 1140 height 734
drag, startPoint x: 406, startPoint y: 462, endPoint x: 442, endPoint y: 406, distance: 66.6
click at [444, 393] on div "© Mapbox © OpenStreetMap Improve this map" at bounding box center [570, 418] width 1140 height 734
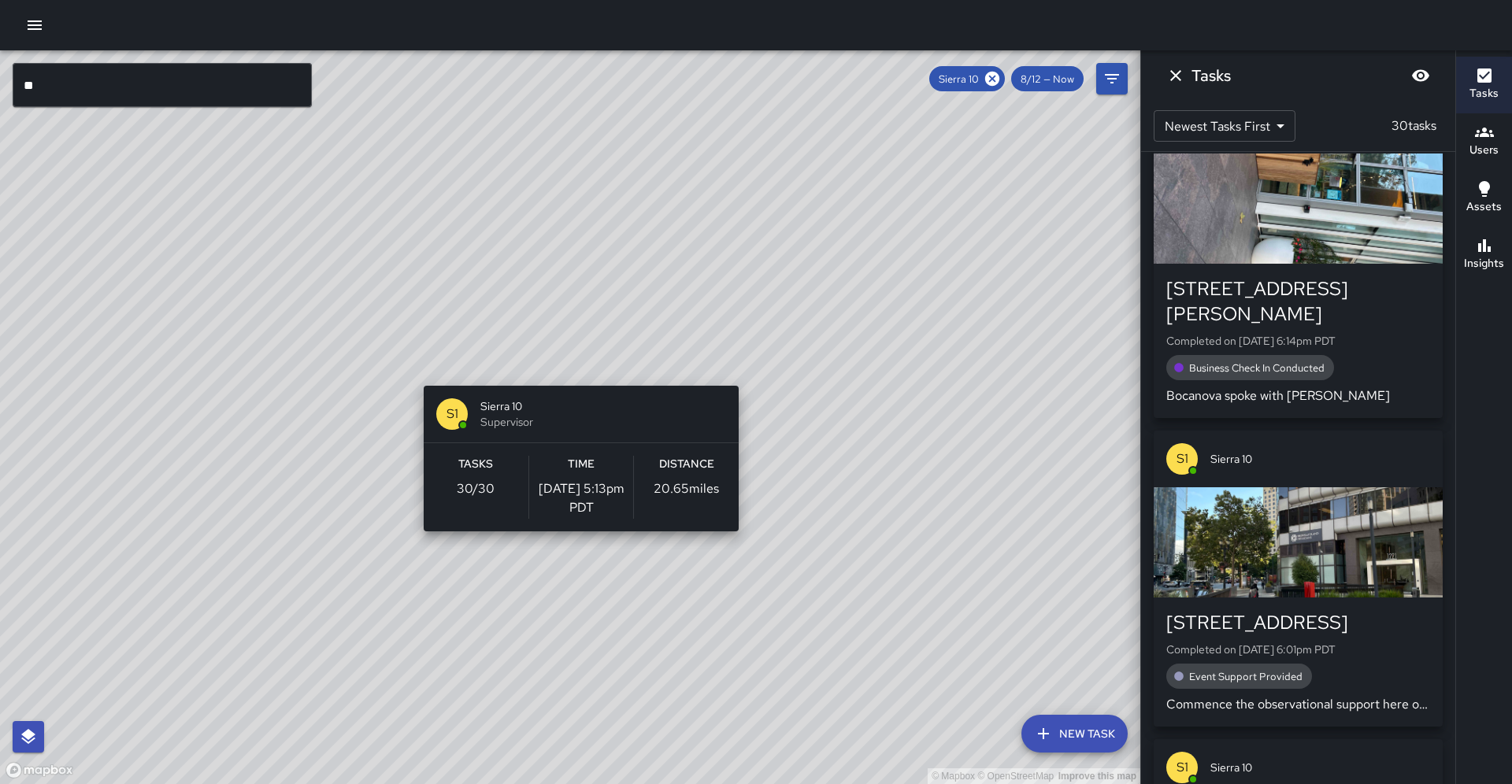
click at [575, 376] on div "© Mapbox © OpenStreetMap Improve this map S1 Sierra 10 Supervisor Tasks 30 / 30…" at bounding box center [570, 418] width 1140 height 734
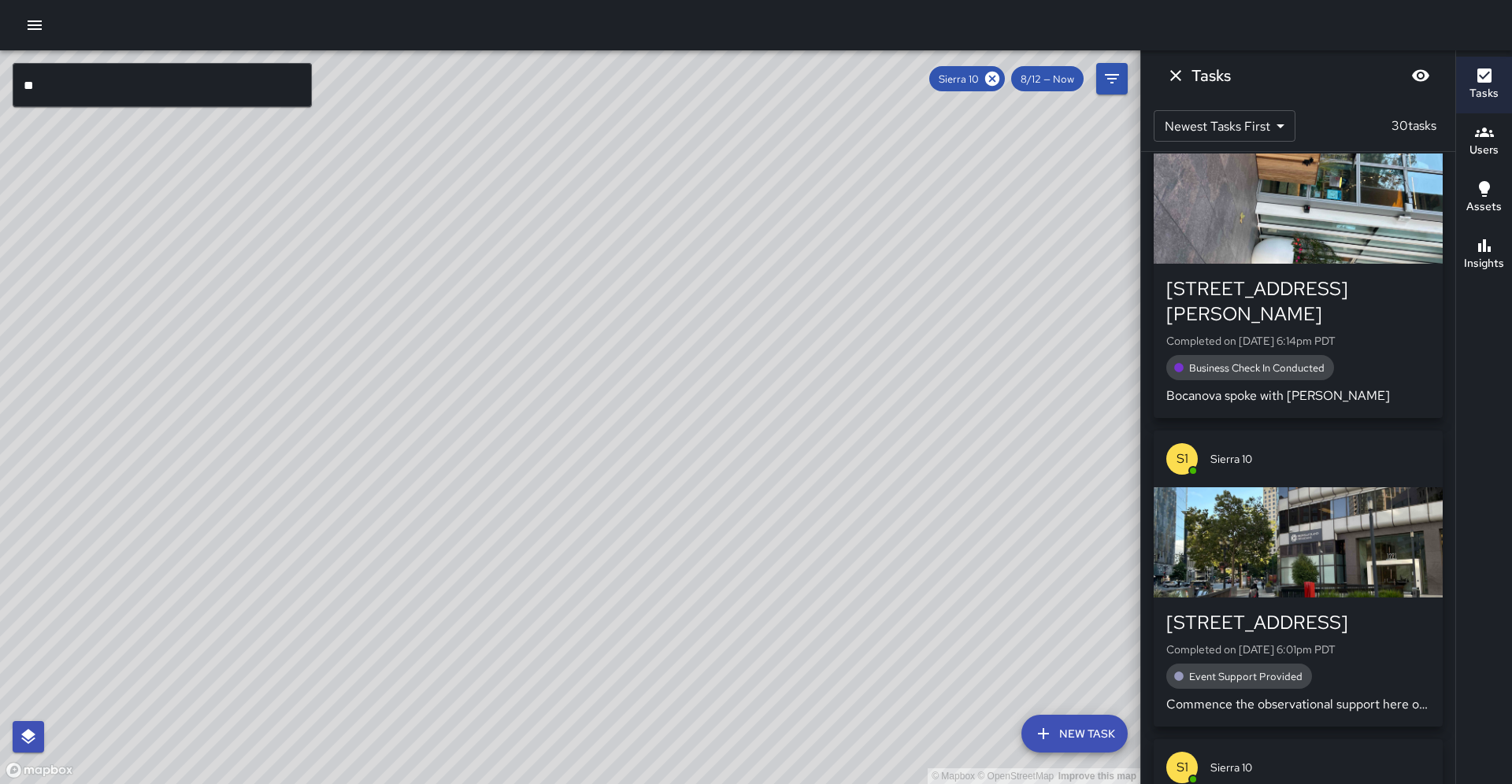
drag, startPoint x: 688, startPoint y: 330, endPoint x: 704, endPoint y: 311, distance: 24.8
click at [704, 311] on div "© Mapbox © OpenStreetMap Improve this map" at bounding box center [570, 418] width 1140 height 734
click at [587, 358] on div "© Mapbox © OpenStreetMap Improve this map S1 Sierra 10 Supervisor Tasks 30 / 30…" at bounding box center [570, 418] width 1140 height 734
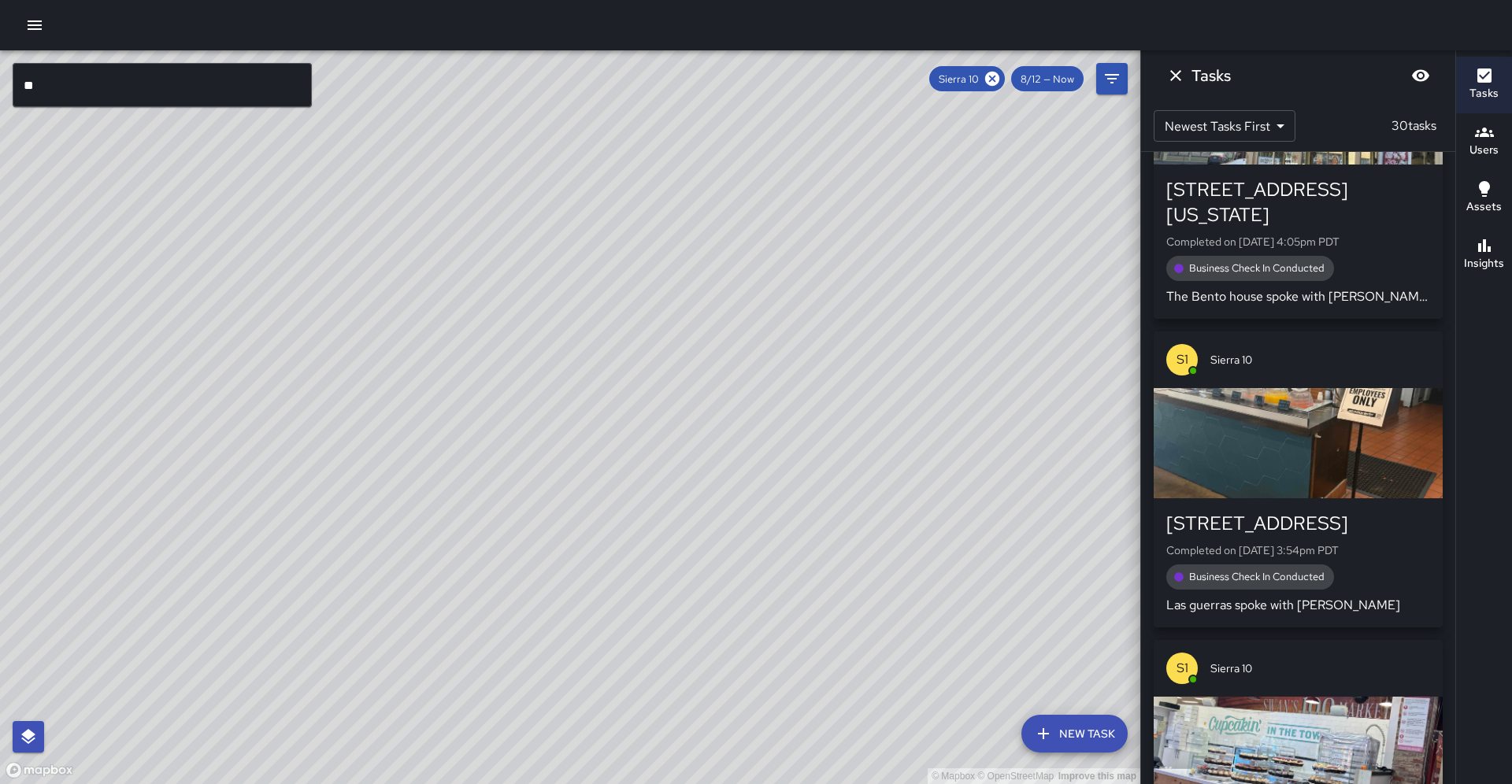
scroll to position [5602, 0]
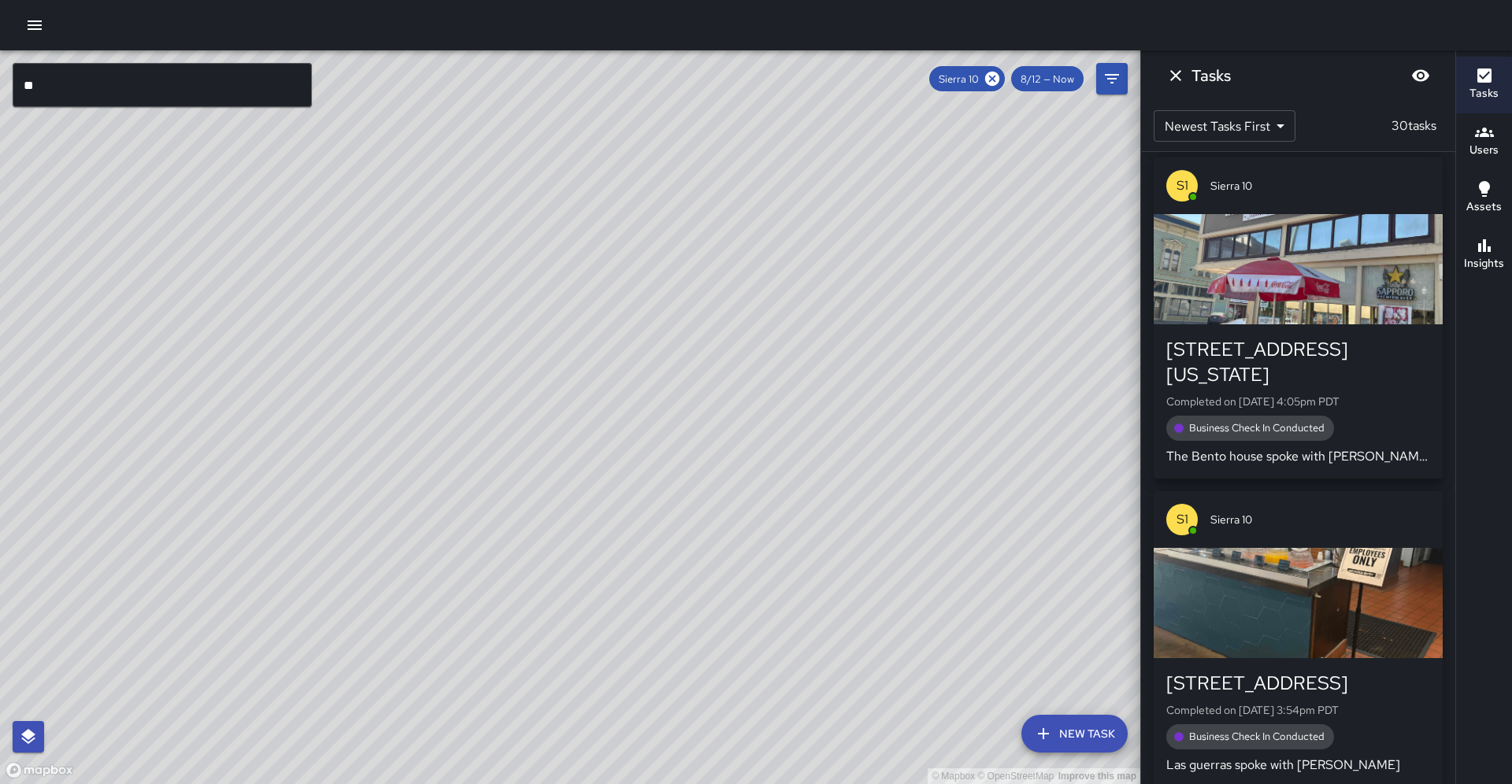
click at [1005, 80] on div "Sierra 10" at bounding box center [967, 78] width 75 height 25
click at [1001, 80] on icon at bounding box center [992, 78] width 17 height 17
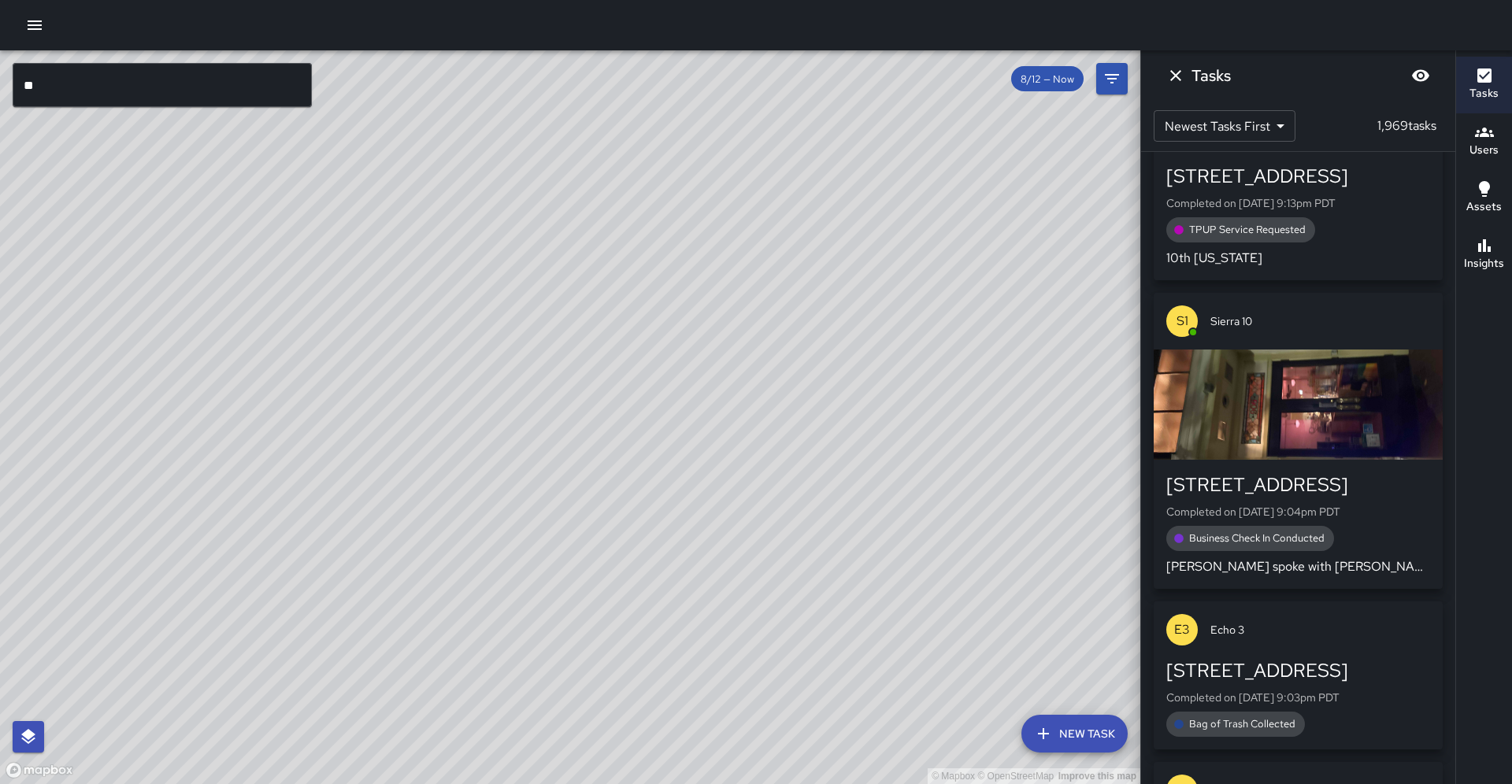
click at [154, 83] on input "**" at bounding box center [162, 85] width 299 height 44
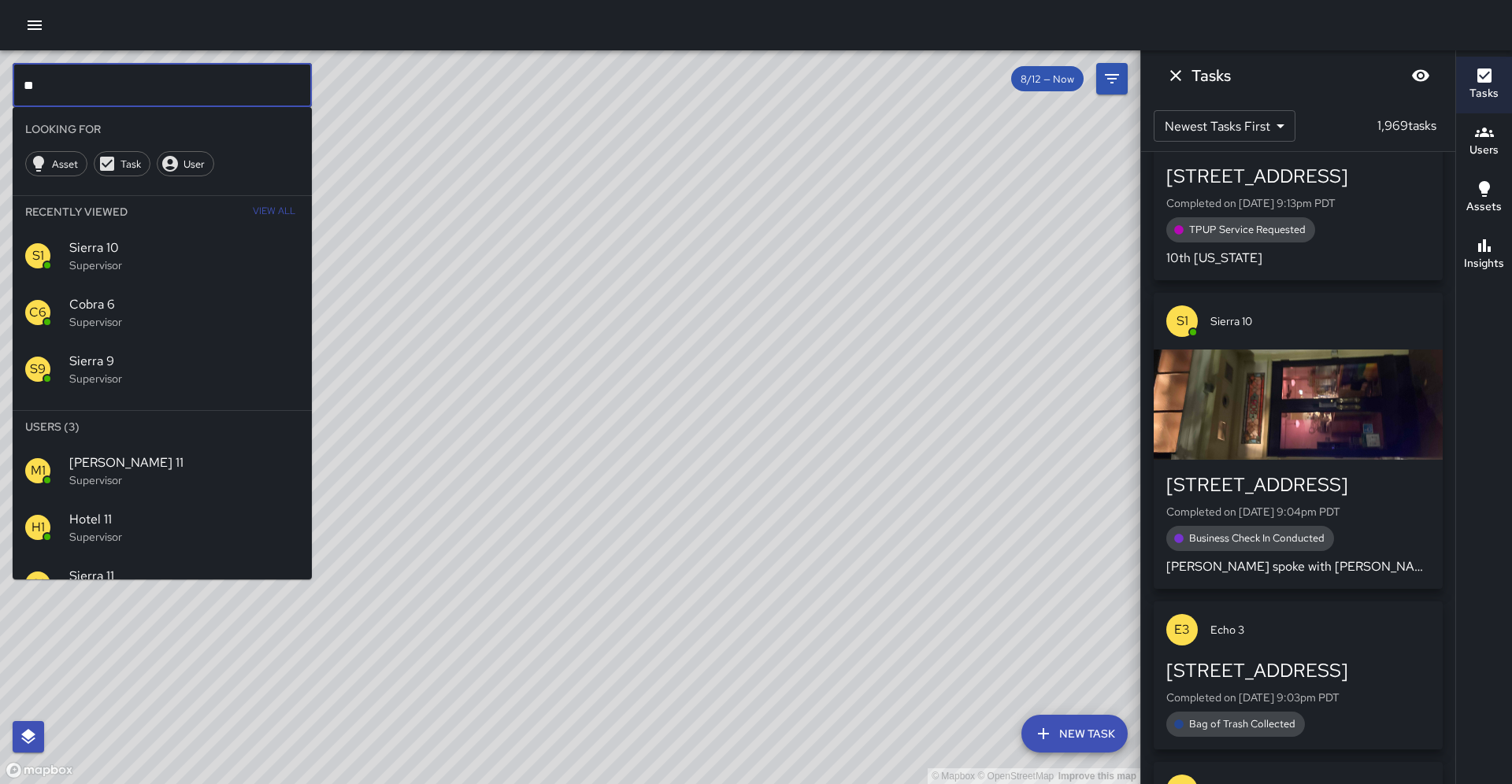
click at [130, 567] on span "Sierra 11" at bounding box center [184, 576] width 230 height 19
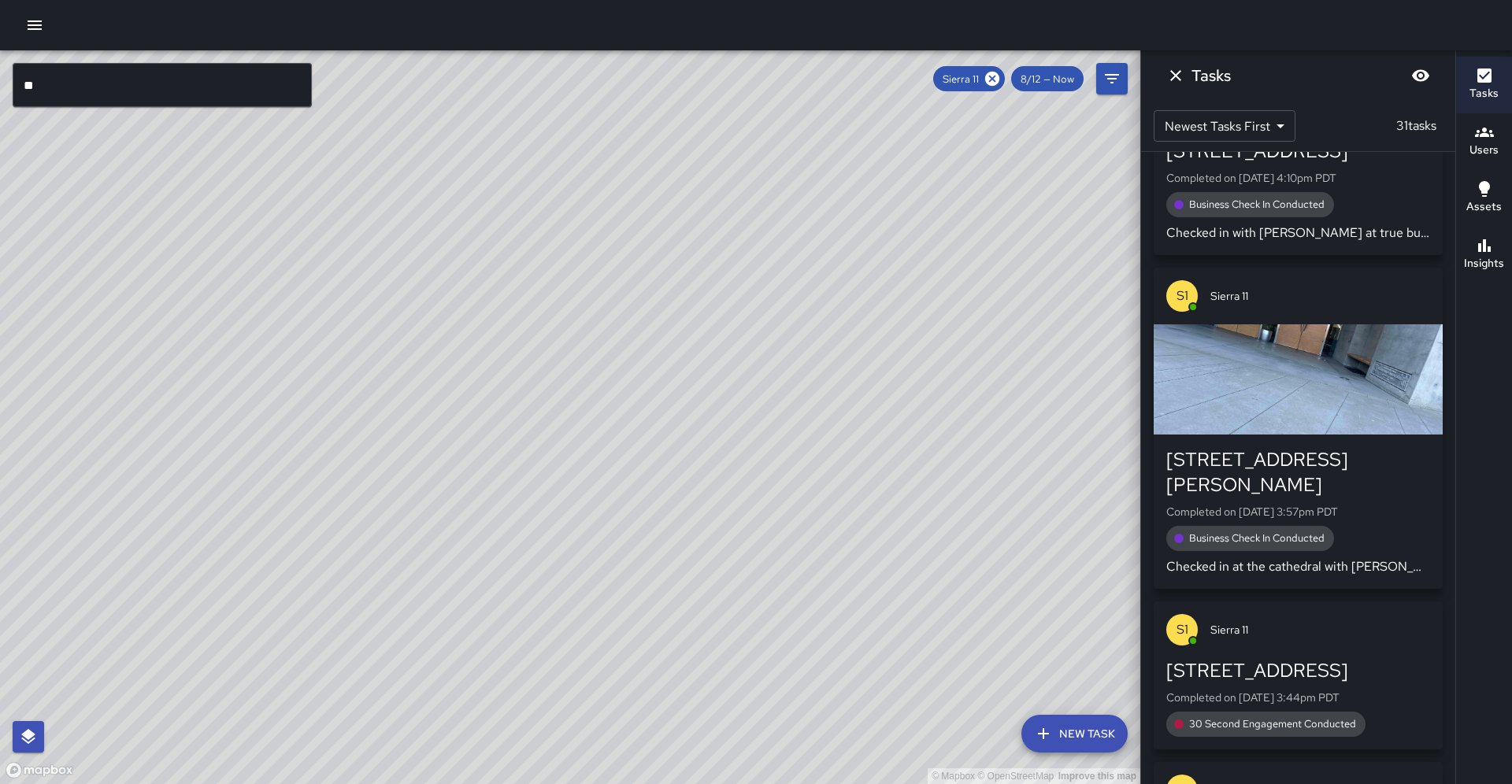
drag, startPoint x: 772, startPoint y: 354, endPoint x: 589, endPoint y: 626, distance: 327.8
click at [573, 670] on div "© Mapbox © OpenStreetMap Improve this map" at bounding box center [570, 418] width 1140 height 734
drag, startPoint x: 654, startPoint y: 518, endPoint x: 526, endPoint y: 671, distance: 199.5
click at [526, 671] on div "© Mapbox © OpenStreetMap Improve this map" at bounding box center [570, 418] width 1140 height 734
drag, startPoint x: 560, startPoint y: 642, endPoint x: 547, endPoint y: 655, distance: 18.4
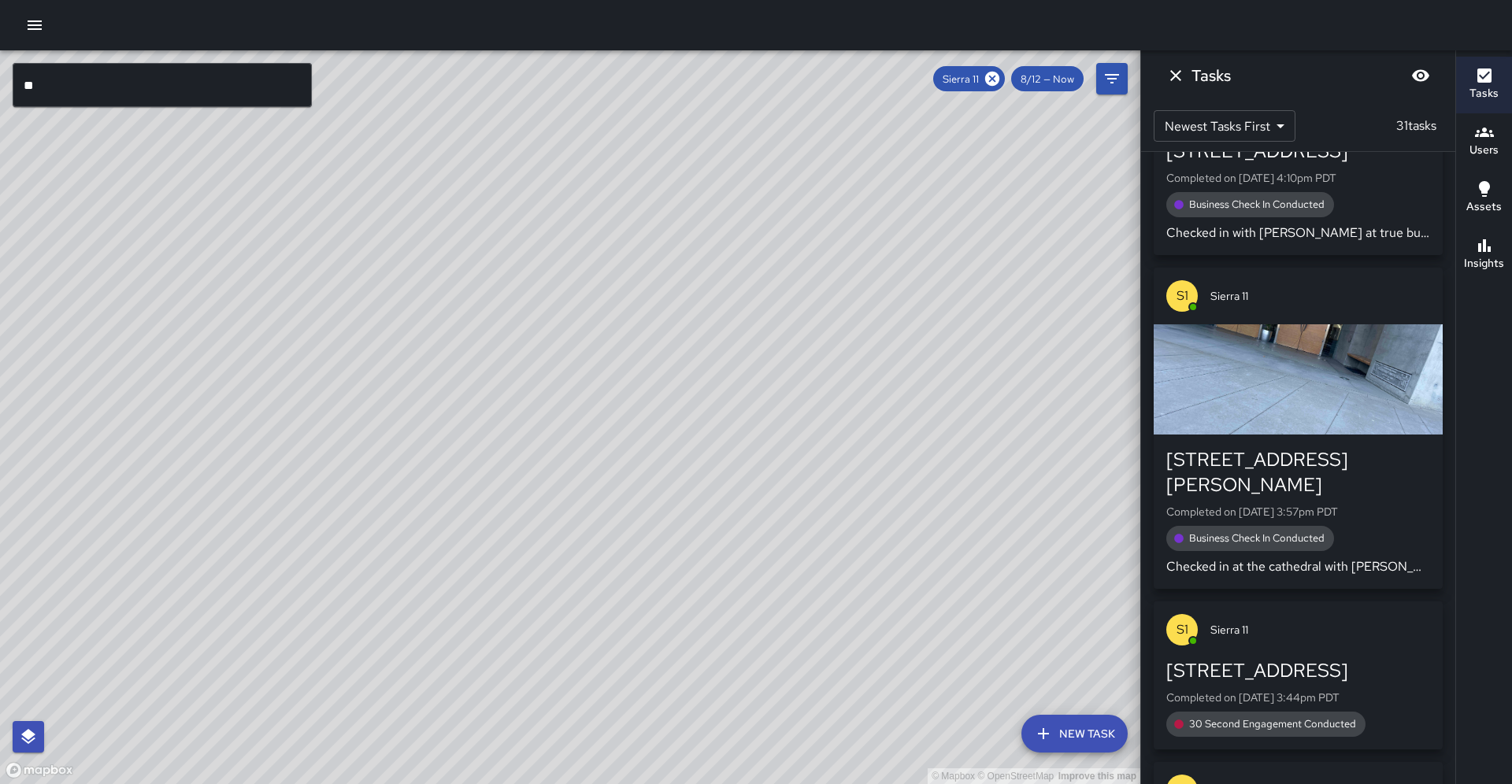
click at [547, 655] on div "© Mapbox © OpenStreetMap Improve this map" at bounding box center [570, 418] width 1140 height 734
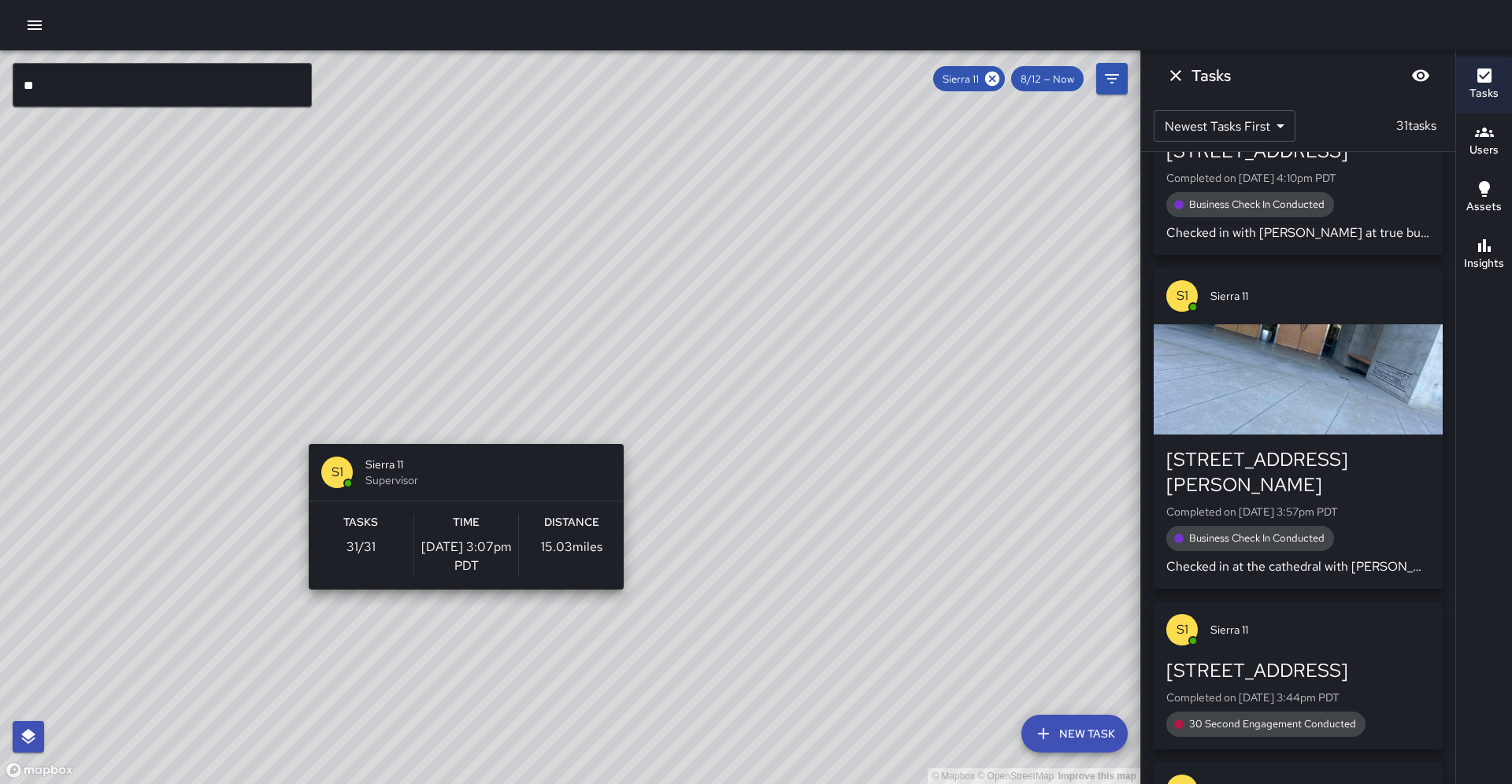
click at [460, 434] on div "© Mapbox © OpenStreetMap Improve this map S1 Sierra 11 Supervisor Tasks 31 / 31…" at bounding box center [570, 418] width 1140 height 734
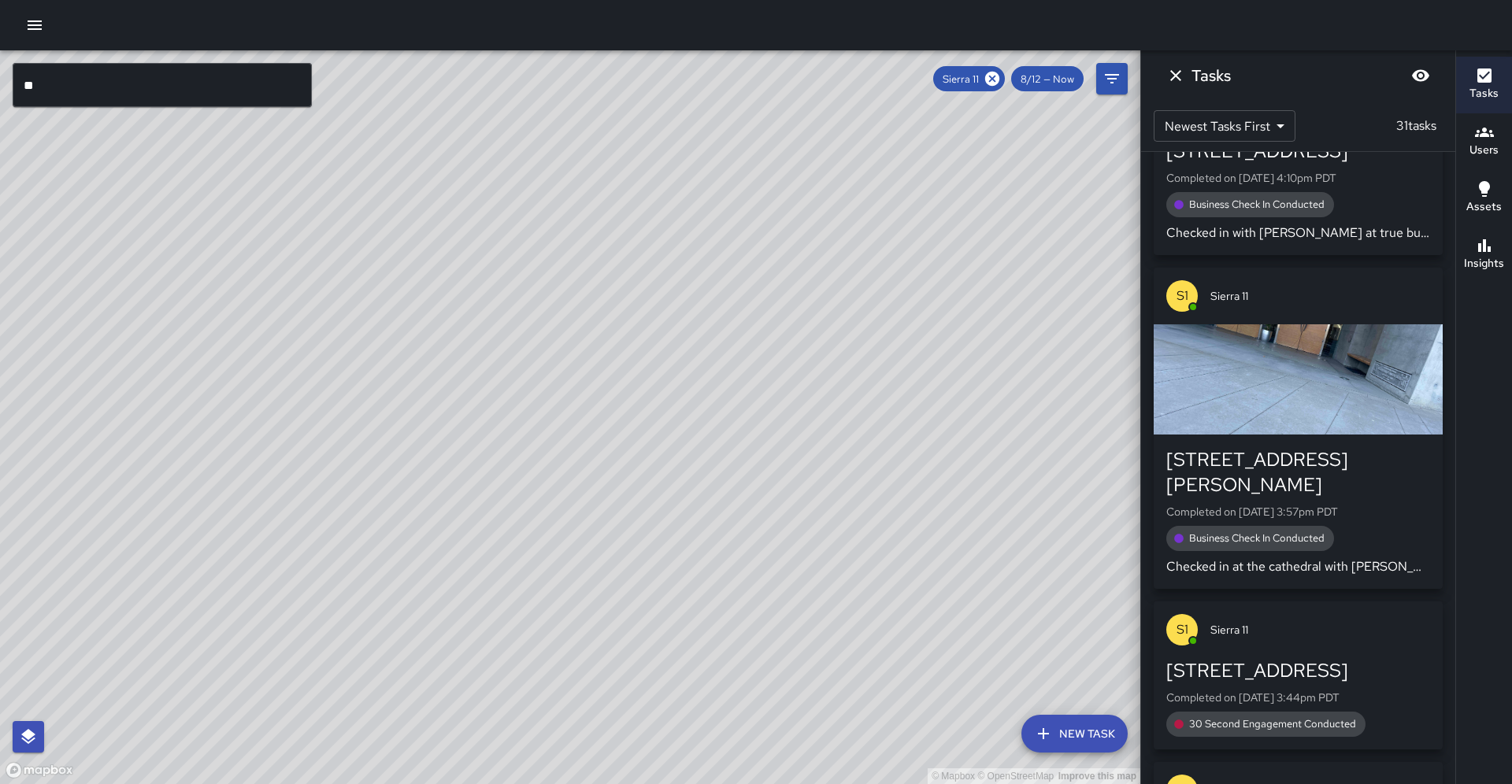
drag, startPoint x: 708, startPoint y: 478, endPoint x: 690, endPoint y: 477, distance: 18.0
click at [690, 477] on div "© Mapbox © OpenStreetMap Improve this map" at bounding box center [570, 418] width 1140 height 734
click at [999, 79] on icon at bounding box center [992, 78] width 14 height 14
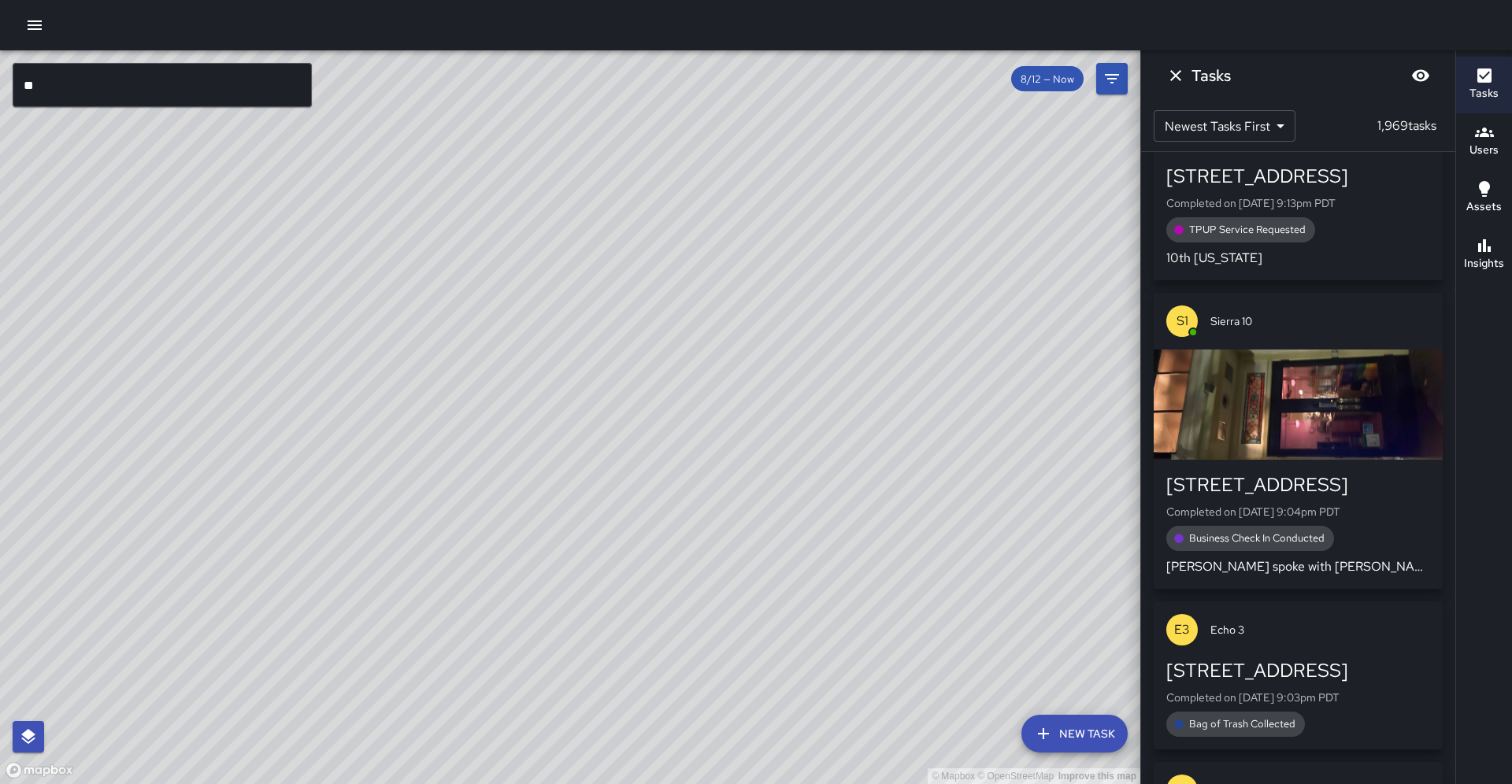
click at [98, 98] on input "**" at bounding box center [162, 85] width 299 height 44
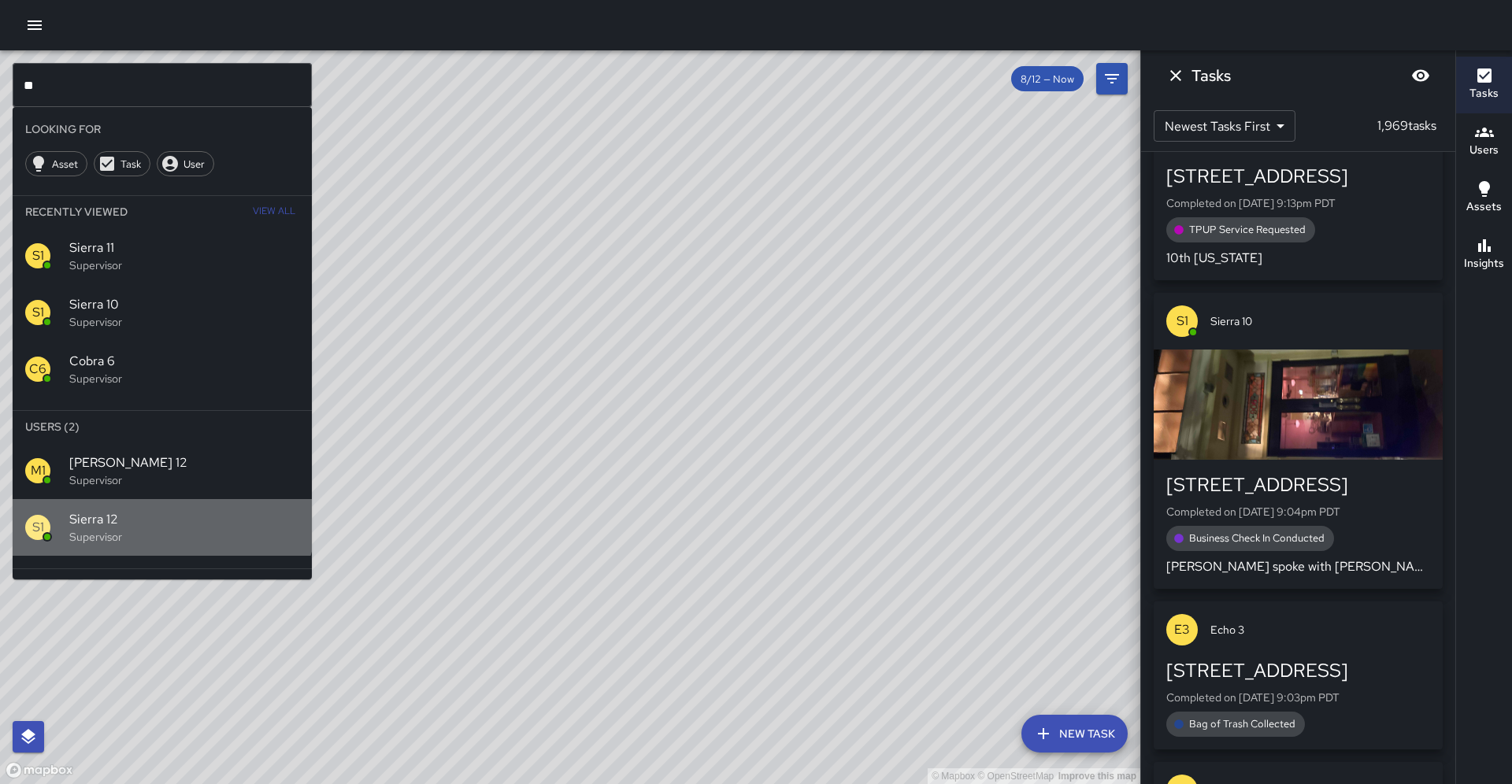
click at [154, 511] on span "Sierra 12" at bounding box center [184, 520] width 230 height 19
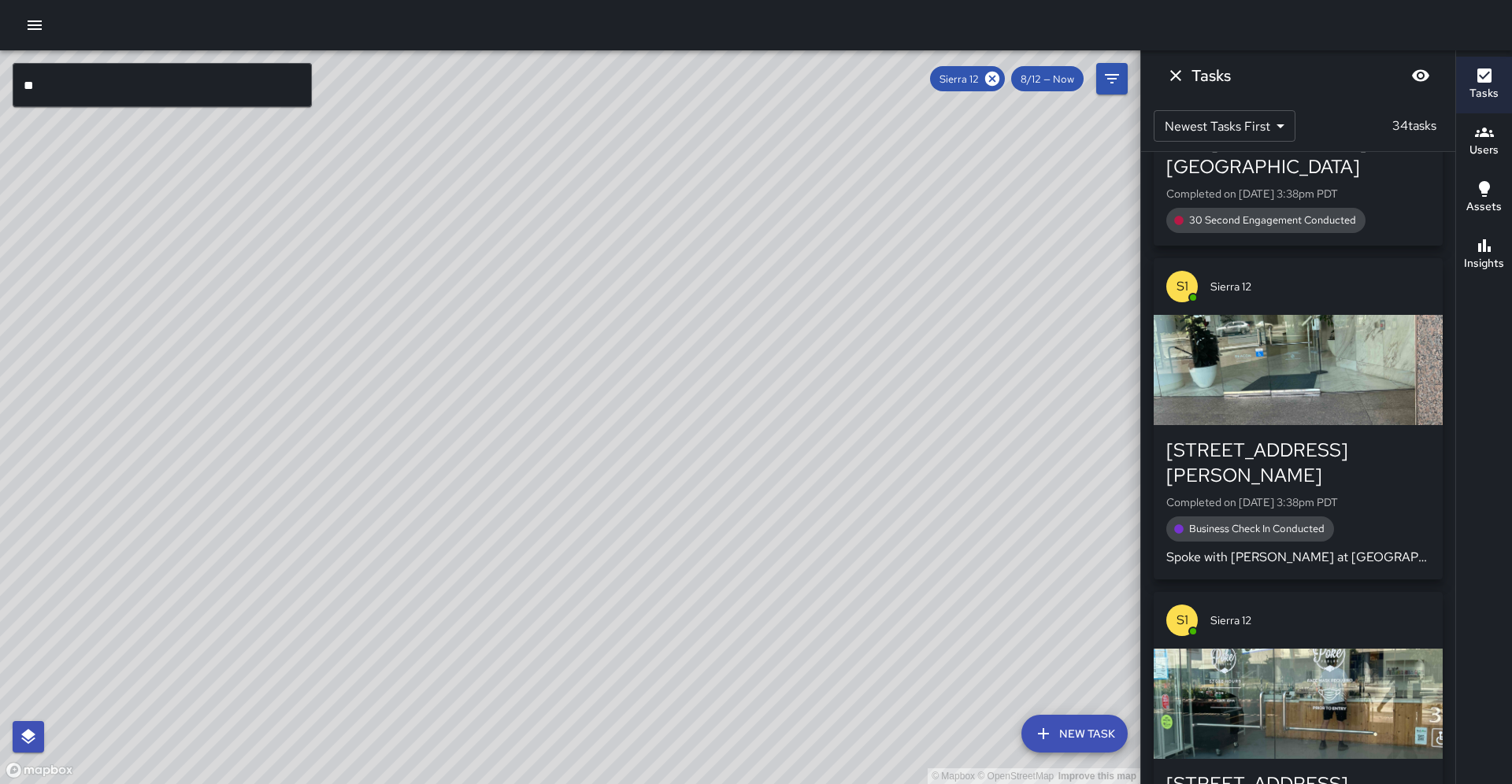
drag, startPoint x: 456, startPoint y: 528, endPoint x: 551, endPoint y: 389, distance: 168.4
click at [551, 389] on div "© Mapbox © OpenStreetMap Improve this map" at bounding box center [570, 418] width 1140 height 734
drag, startPoint x: 529, startPoint y: 516, endPoint x: 550, endPoint y: 467, distance: 53.3
click at [550, 467] on div "© Mapbox © OpenStreetMap Improve this map" at bounding box center [570, 418] width 1140 height 734
click at [999, 83] on icon at bounding box center [992, 78] width 14 height 14
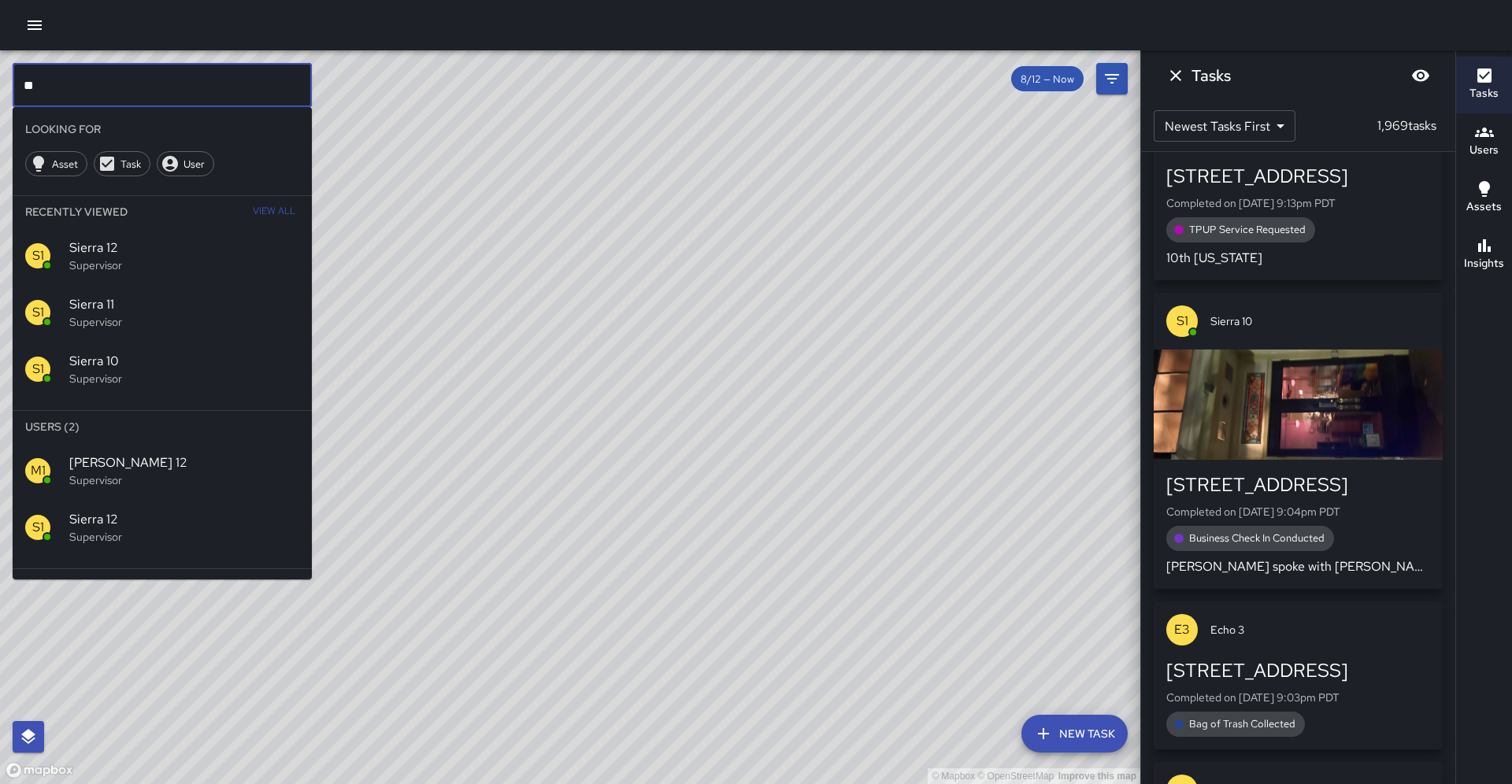
click at [227, 89] on input "**" at bounding box center [162, 85] width 299 height 44
click at [157, 529] on p "Supervisor" at bounding box center [184, 536] width 230 height 16
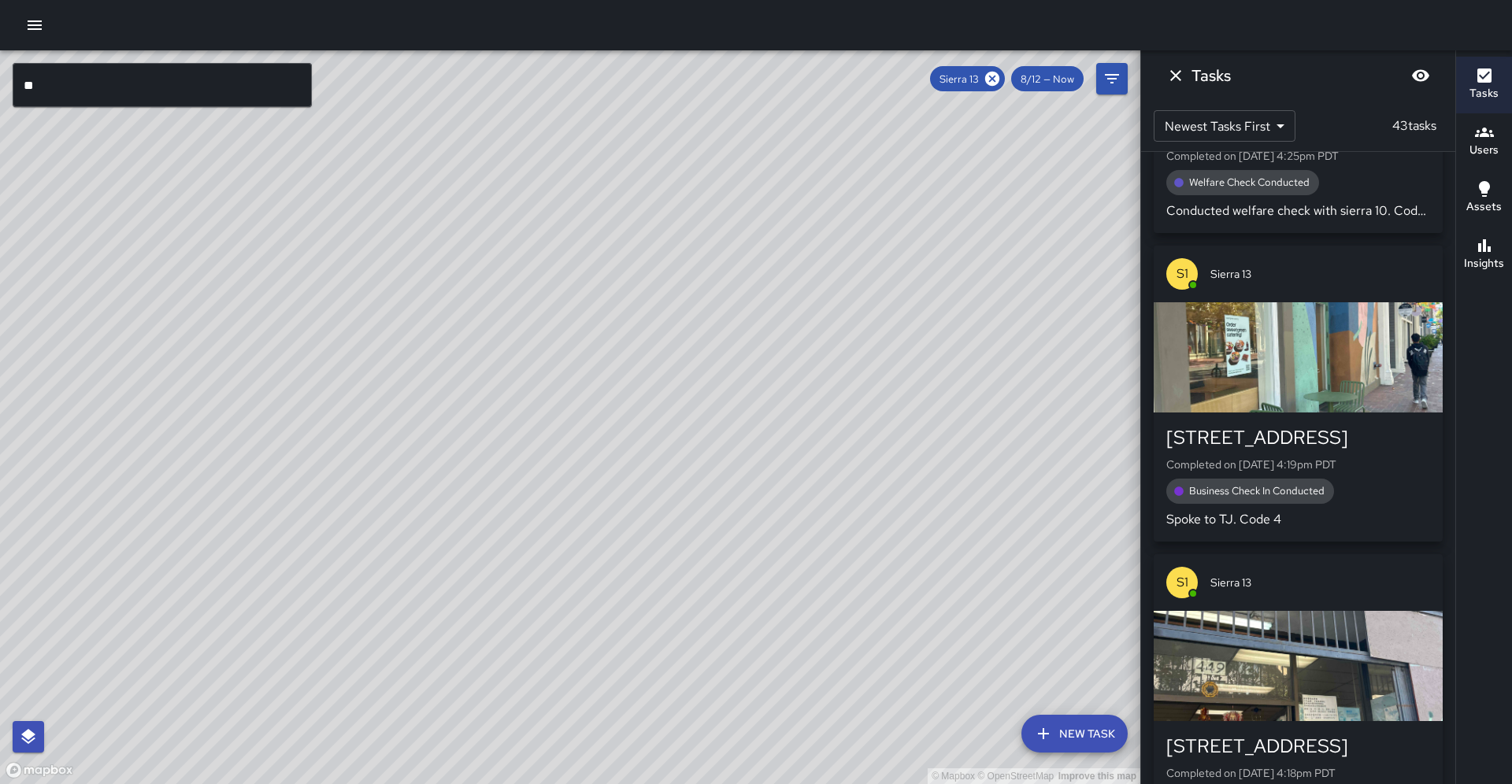
drag, startPoint x: 220, startPoint y: 565, endPoint x: 241, endPoint y: 502, distance: 66.4
click at [241, 502] on div "© Mapbox © OpenStreetMap Improve this map" at bounding box center [570, 418] width 1140 height 734
click at [453, 380] on div "© Mapbox © OpenStreetMap Improve this map S1 Sierra 13 Supervisor Tasks 43 / 43…" at bounding box center [570, 418] width 1140 height 734
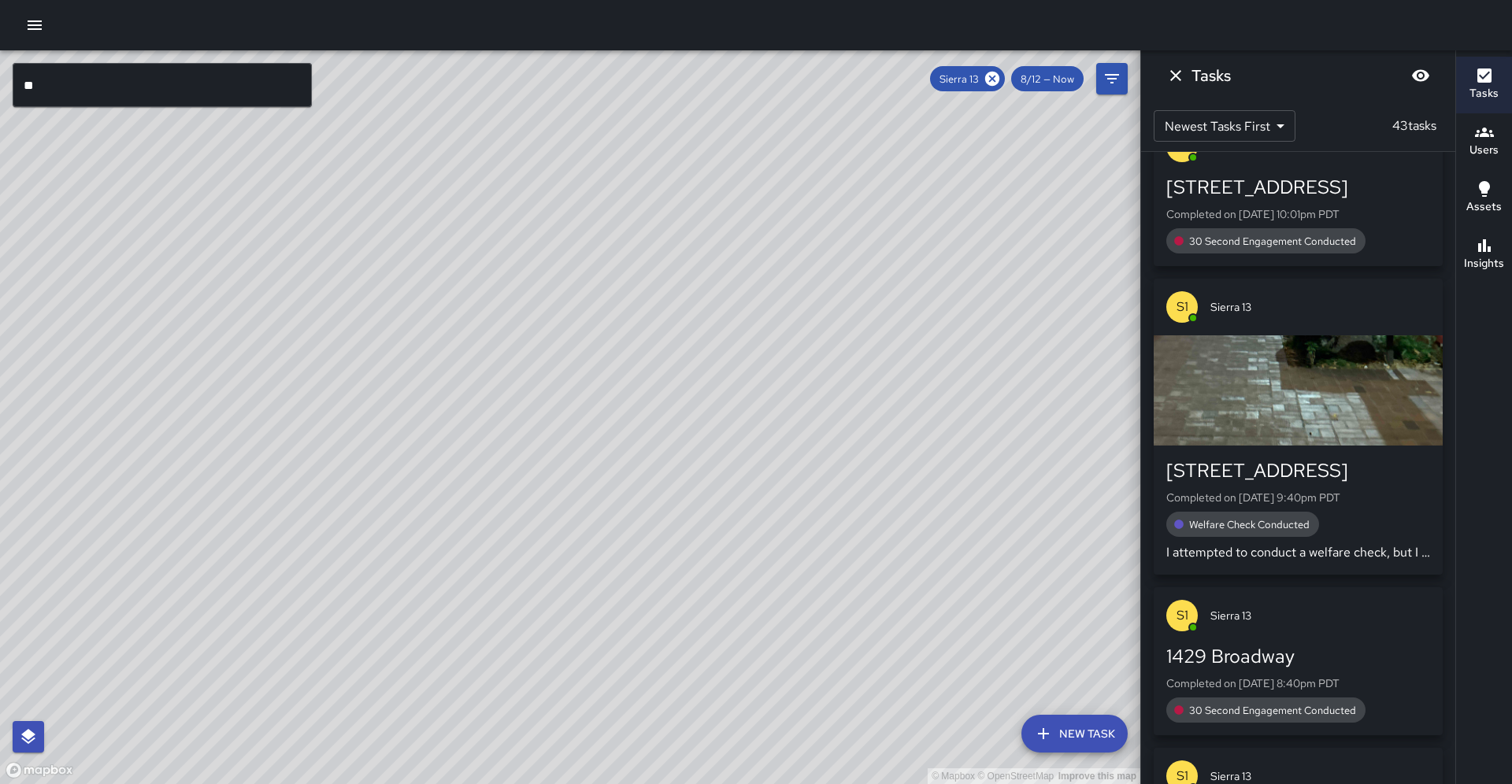
scroll to position [210, 0]
click at [999, 79] on icon at bounding box center [992, 78] width 14 height 14
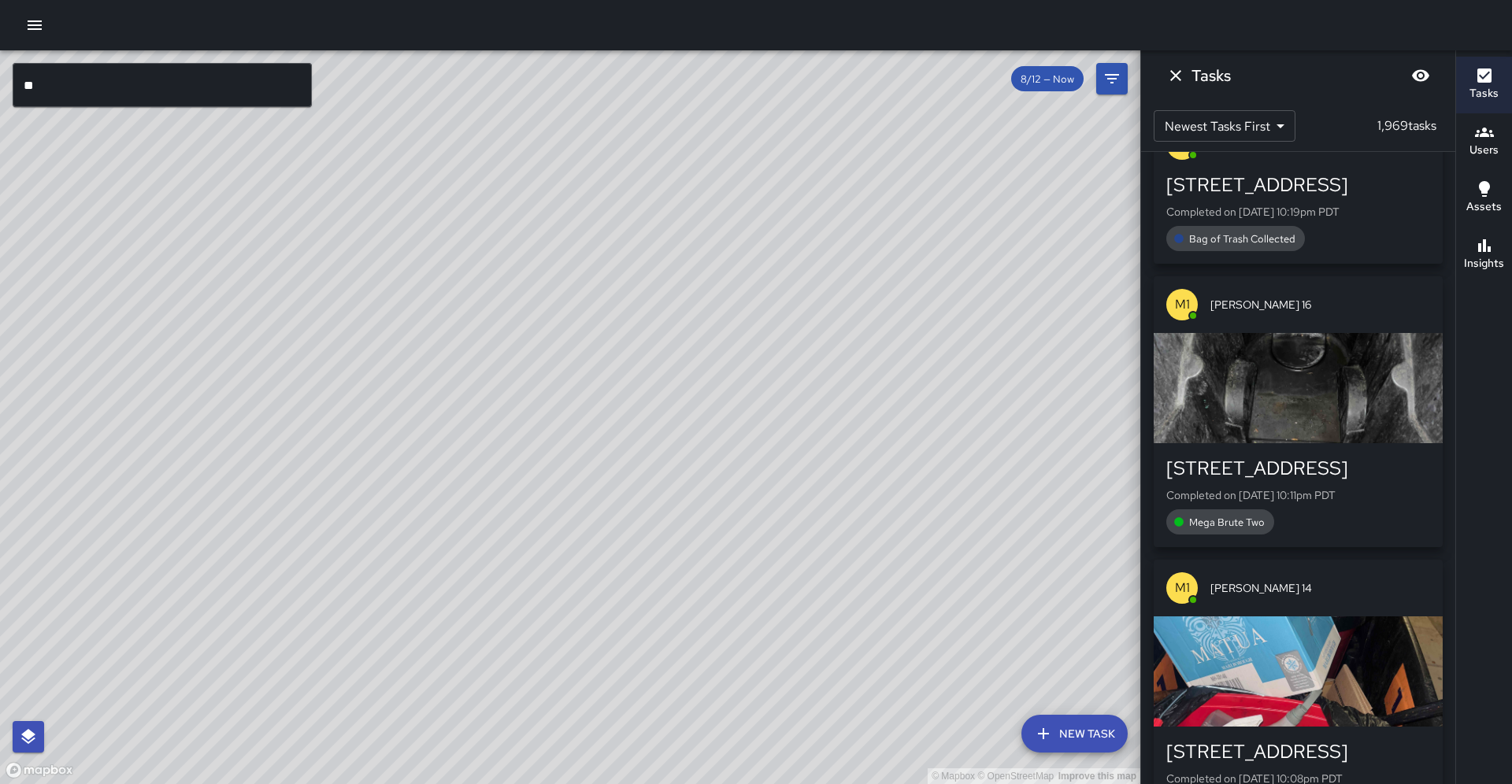
click at [249, 100] on input "**" at bounding box center [162, 85] width 299 height 44
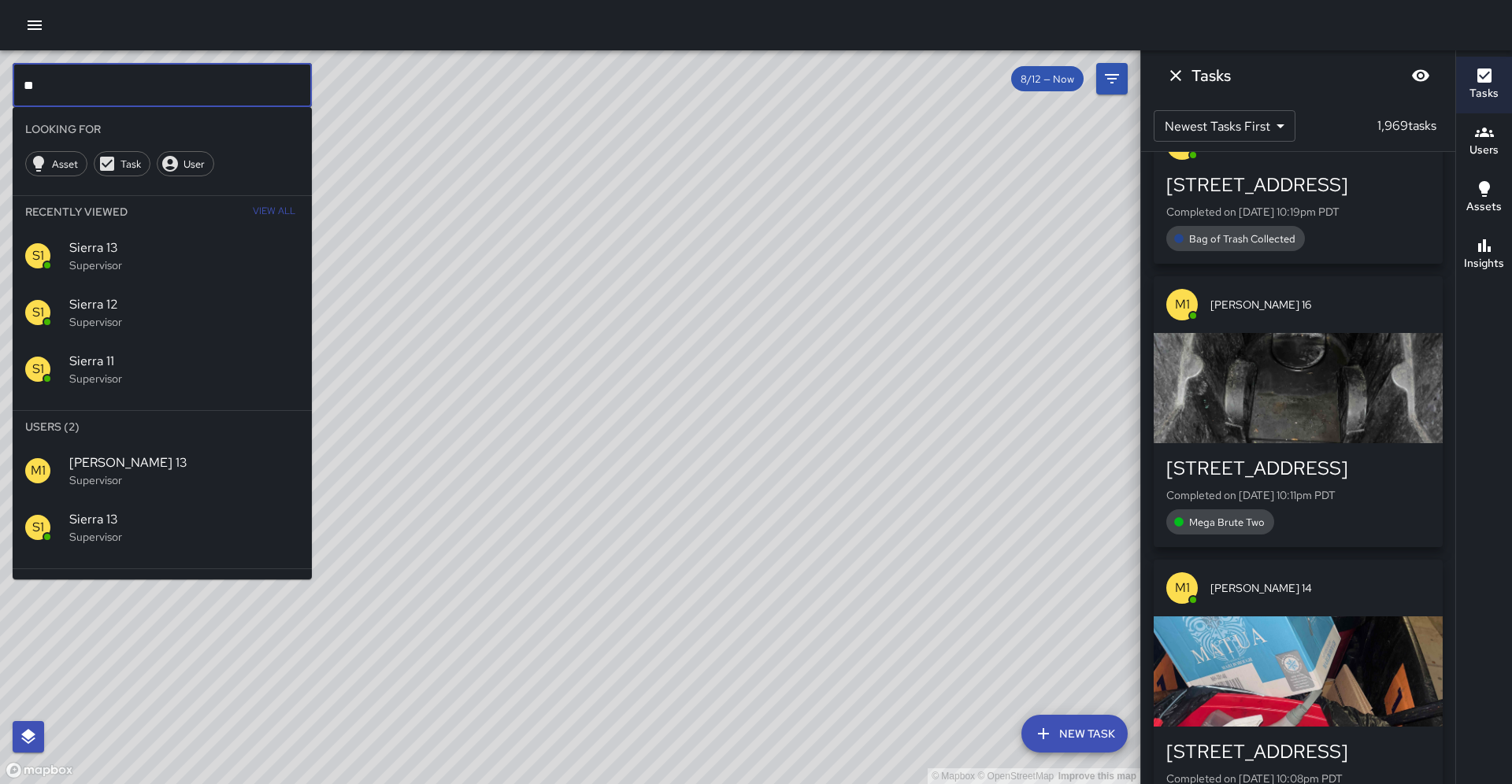
click at [249, 100] on input "**" at bounding box center [162, 85] width 299 height 44
type input "*"
click at [193, 454] on span "Cobra 4" at bounding box center [184, 463] width 230 height 19
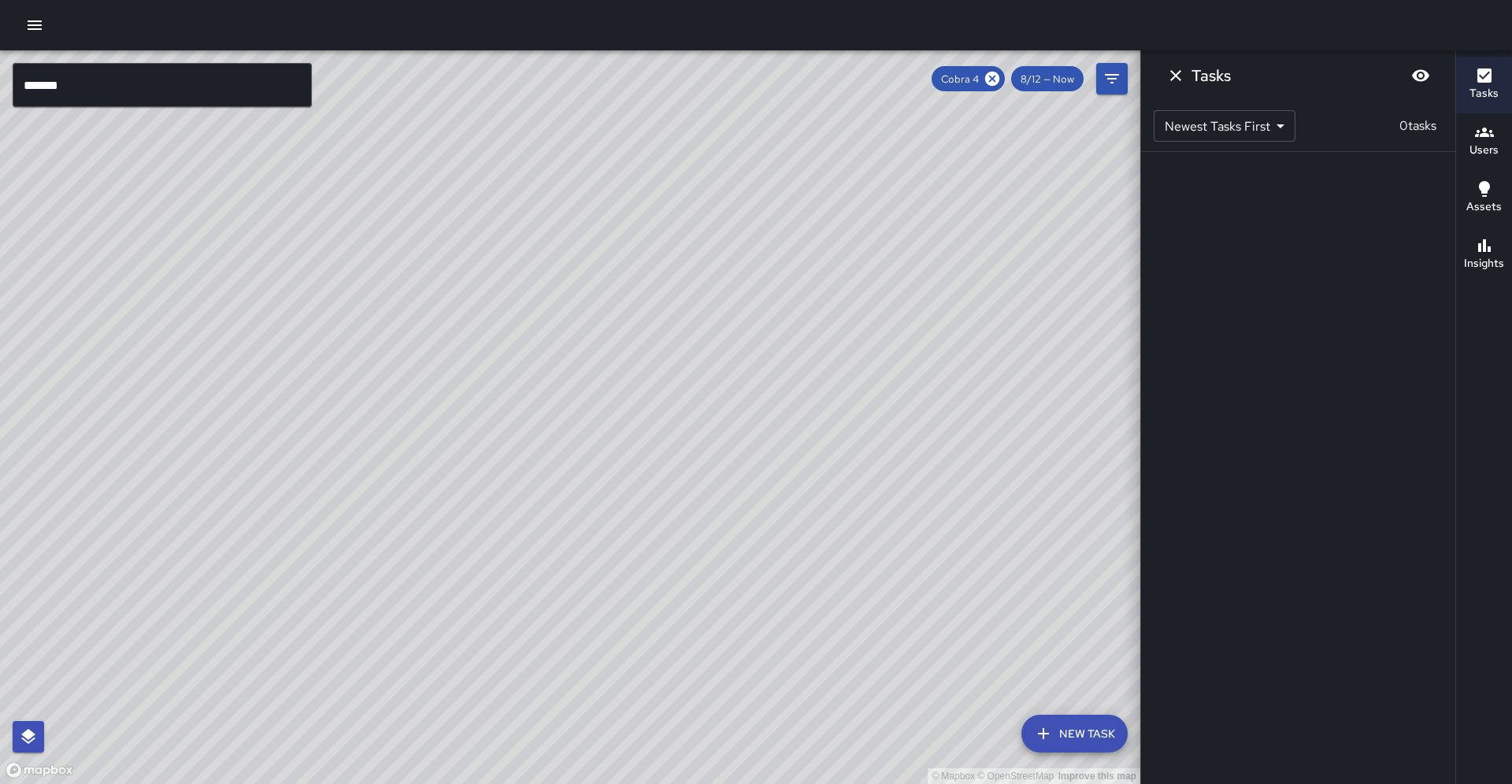
scroll to position [0, 0]
click at [999, 75] on icon at bounding box center [992, 78] width 14 height 14
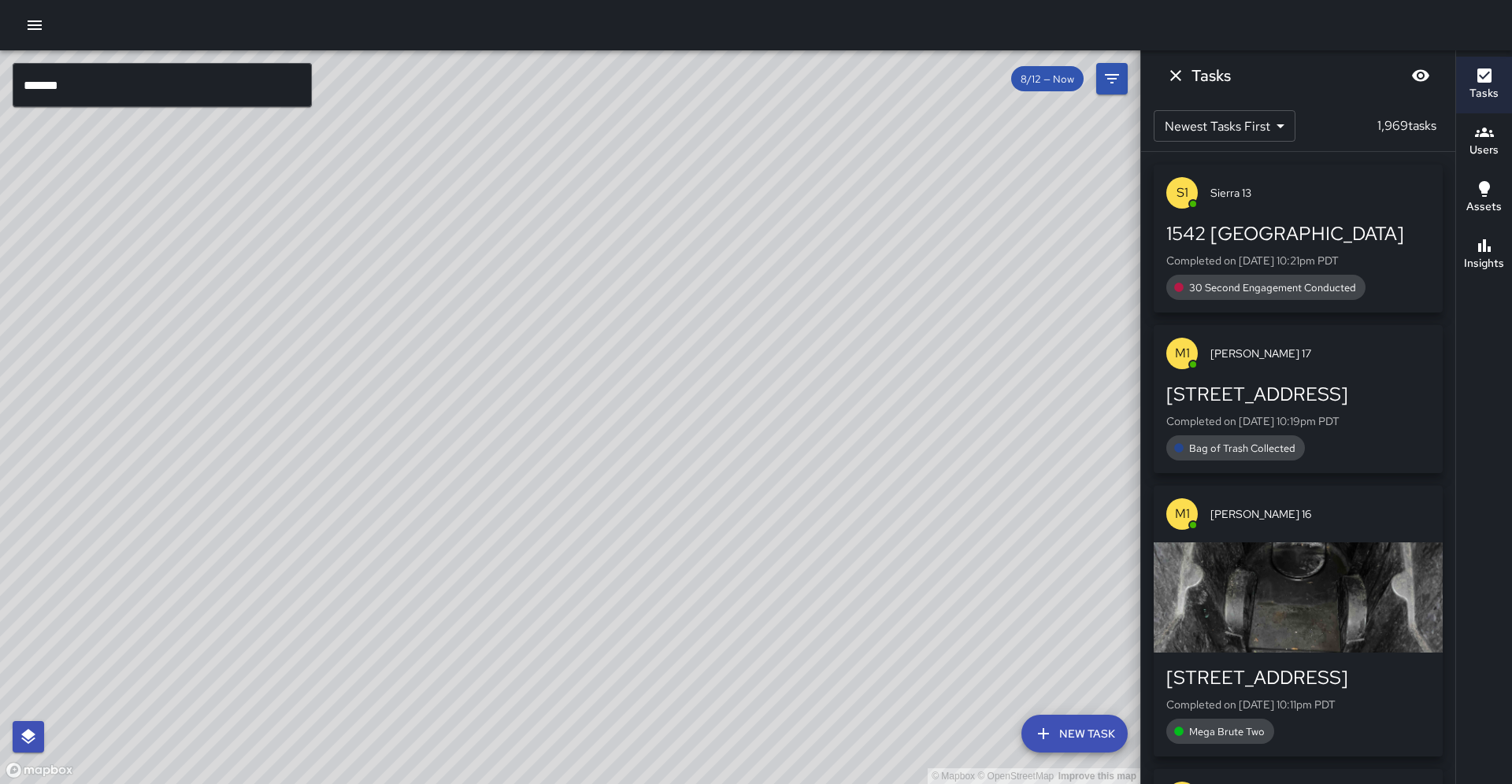
click at [248, 96] on input "*******" at bounding box center [162, 85] width 299 height 44
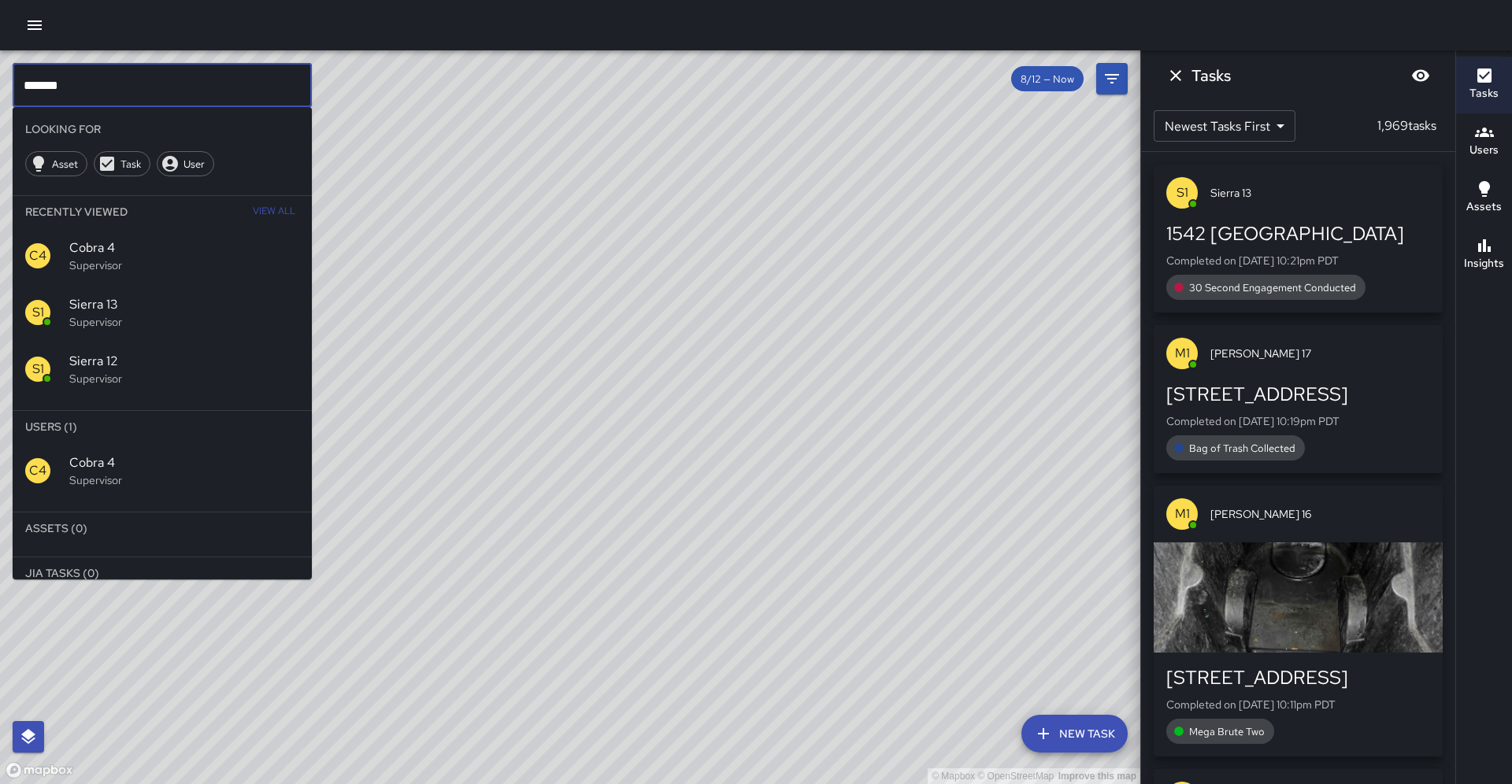
click at [248, 96] on input "*******" at bounding box center [162, 85] width 299 height 44
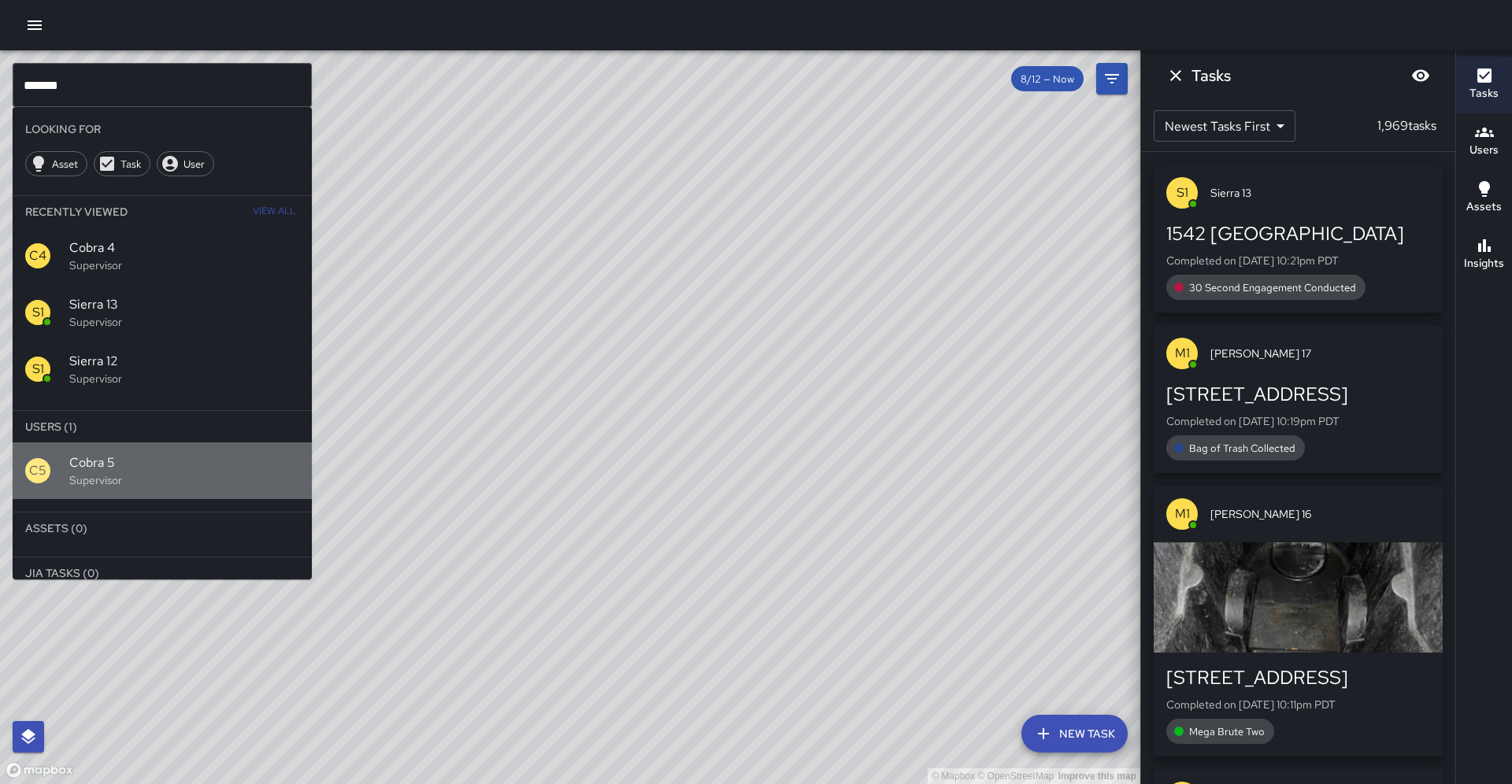
click at [97, 473] on p "Supervisor" at bounding box center [184, 480] width 230 height 16
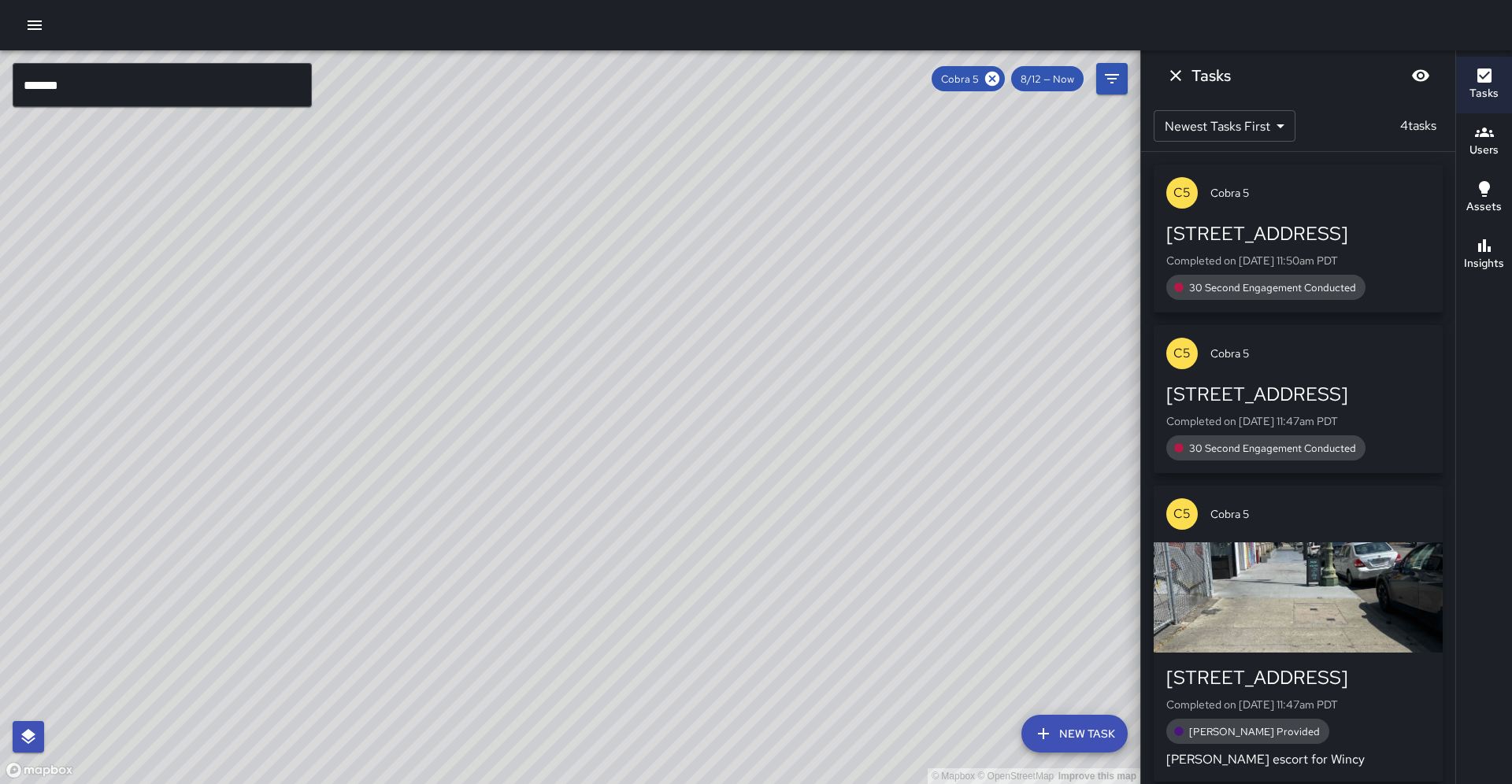
drag, startPoint x: 429, startPoint y: 365, endPoint x: 271, endPoint y: 519, distance: 220.6
click at [270, 521] on div "© Mapbox © OpenStreetMap Improve this map" at bounding box center [570, 418] width 1140 height 734
drag, startPoint x: 201, startPoint y: 514, endPoint x: 291, endPoint y: 458, distance: 106.0
click at [291, 458] on div "© Mapbox © OpenStreetMap Improve this map" at bounding box center [570, 418] width 1140 height 734
click at [999, 85] on icon at bounding box center [992, 78] width 14 height 14
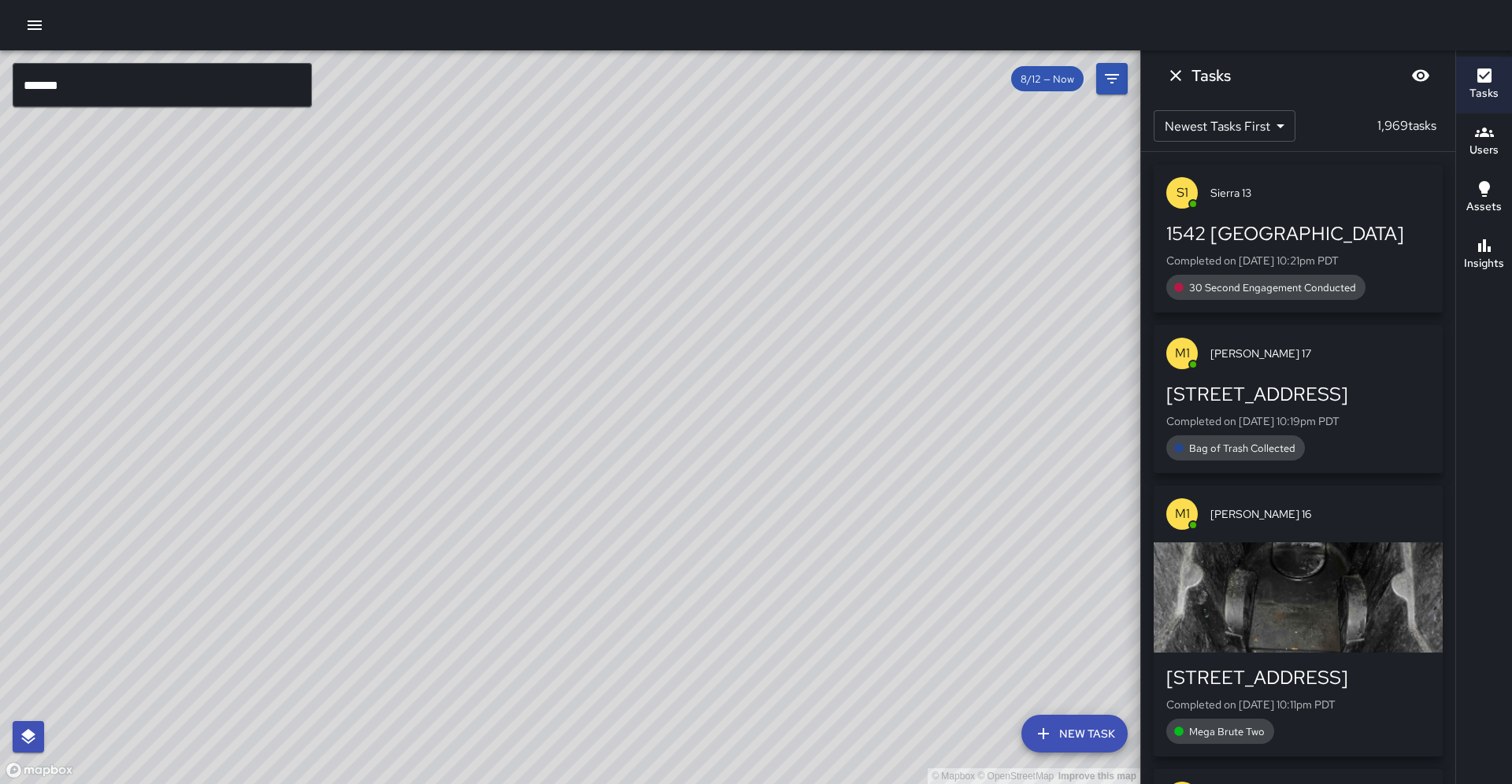
drag, startPoint x: 692, startPoint y: 328, endPoint x: 806, endPoint y: 258, distance: 133.8
click at [806, 258] on div "© Mapbox © OpenStreetMap Improve this map" at bounding box center [570, 418] width 1140 height 734
drag, startPoint x: 790, startPoint y: 282, endPoint x: 825, endPoint y: 247, distance: 49.5
click at [825, 247] on div "© Mapbox © OpenStreetMap Improve this map" at bounding box center [570, 418] width 1140 height 734
drag, startPoint x: 825, startPoint y: 247, endPoint x: 717, endPoint y: 293, distance: 117.4
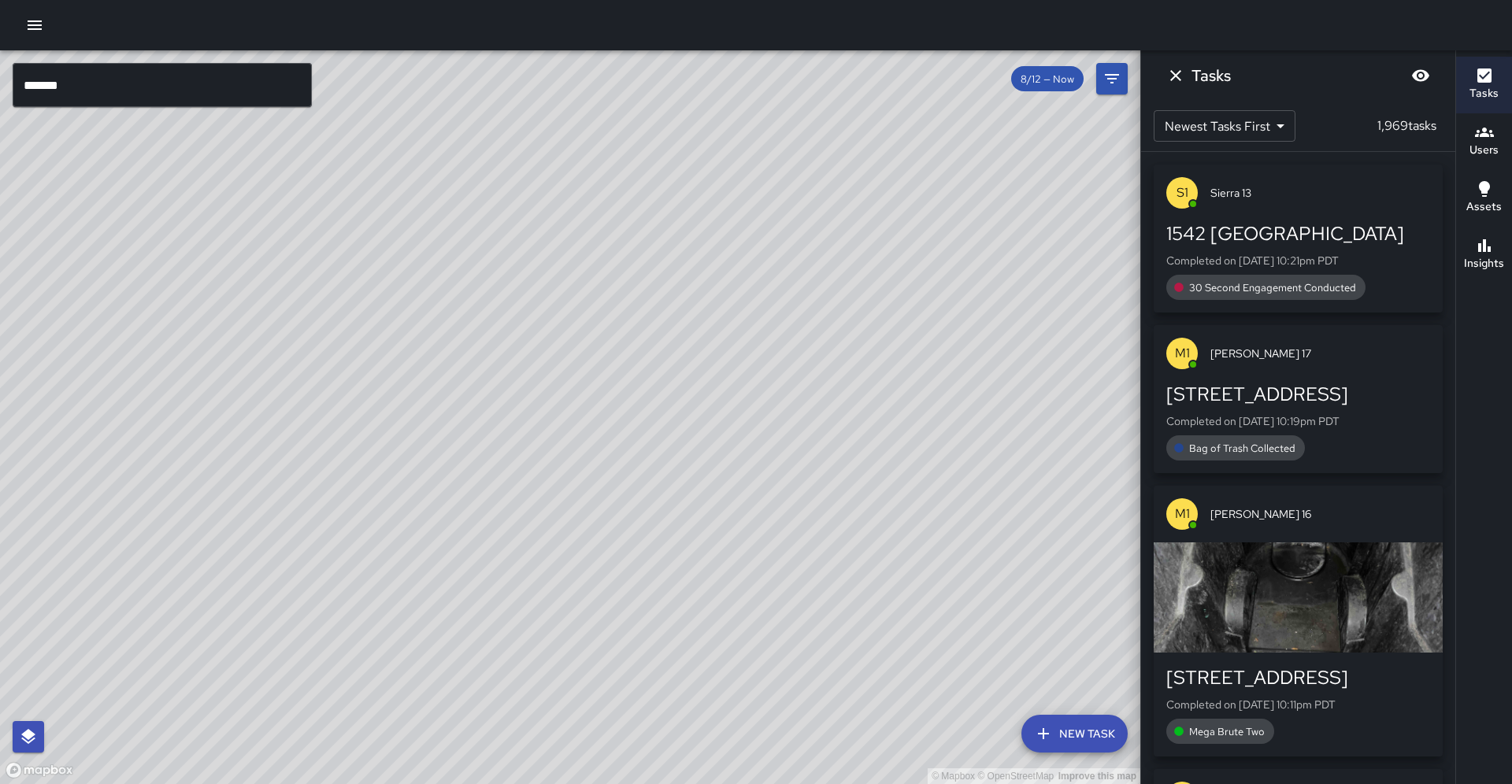
click at [717, 293] on div "© Mapbox © OpenStreetMap Improve this map" at bounding box center [570, 418] width 1140 height 734
drag, startPoint x: 724, startPoint y: 284, endPoint x: 686, endPoint y: 303, distance: 42.5
click at [686, 303] on div "© Mapbox © OpenStreetMap Improve this map" at bounding box center [570, 418] width 1140 height 734
drag, startPoint x: 694, startPoint y: 295, endPoint x: 671, endPoint y: 337, distance: 47.9
click at [671, 337] on div "© Mapbox © OpenStreetMap Improve this map" at bounding box center [570, 418] width 1140 height 734
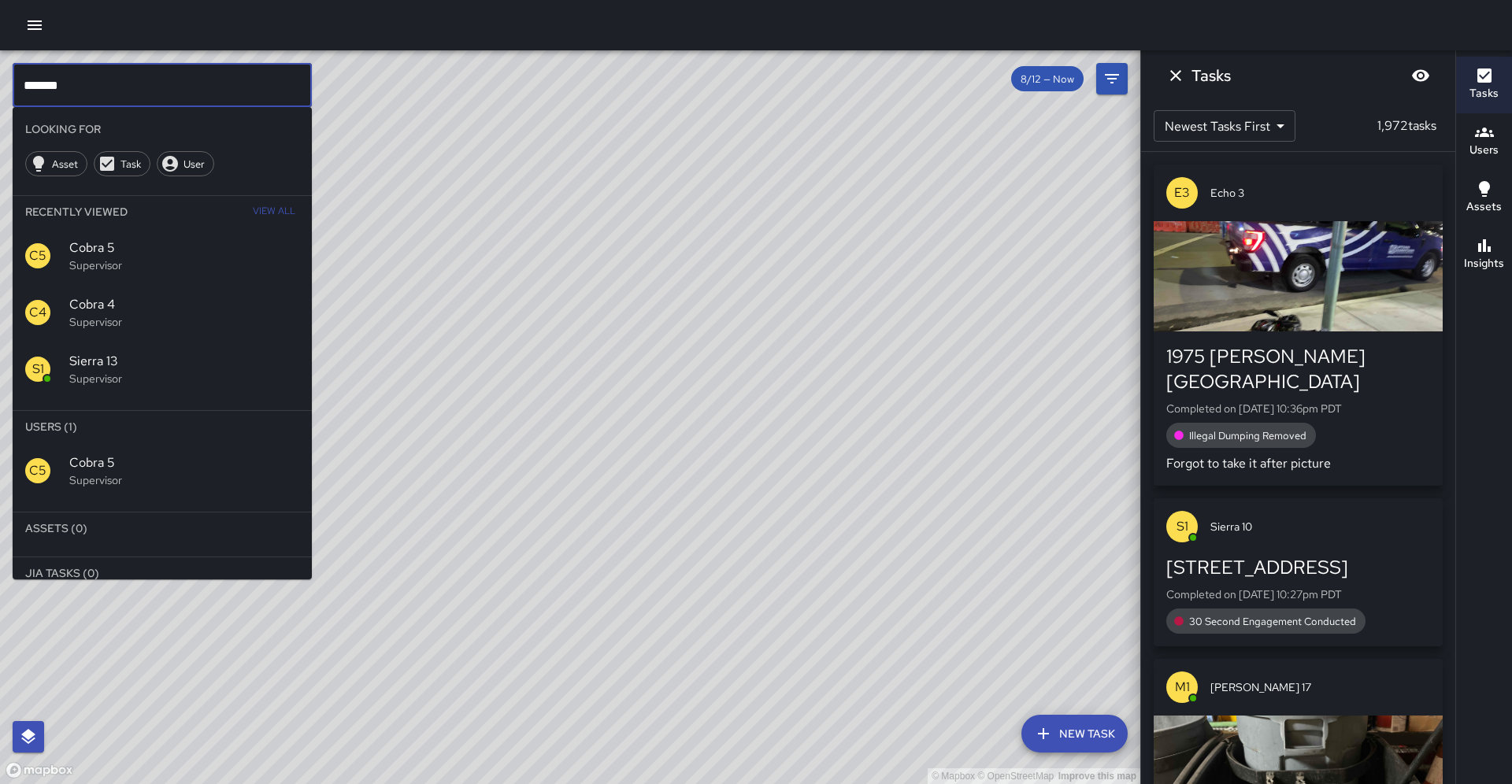
click at [234, 73] on input "*******" at bounding box center [162, 85] width 299 height 44
click at [224, 77] on input "*******" at bounding box center [162, 85] width 299 height 44
click at [223, 82] on input "*******" at bounding box center [162, 85] width 299 height 44
click at [221, 81] on input "*******" at bounding box center [162, 85] width 299 height 44
type input "*"
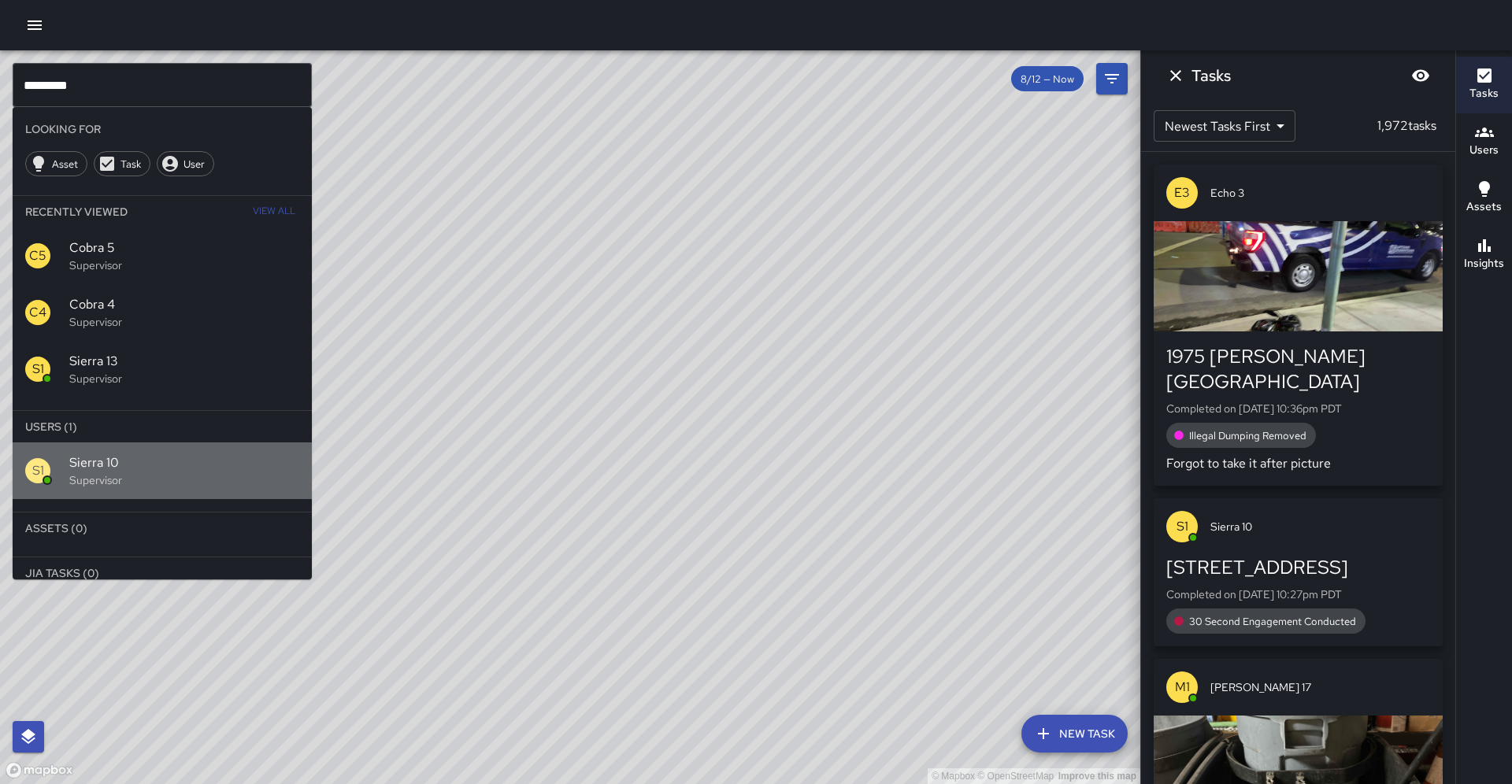
click at [79, 443] on div "S1 Sierra 10 Supervisor" at bounding box center [162, 471] width 299 height 57
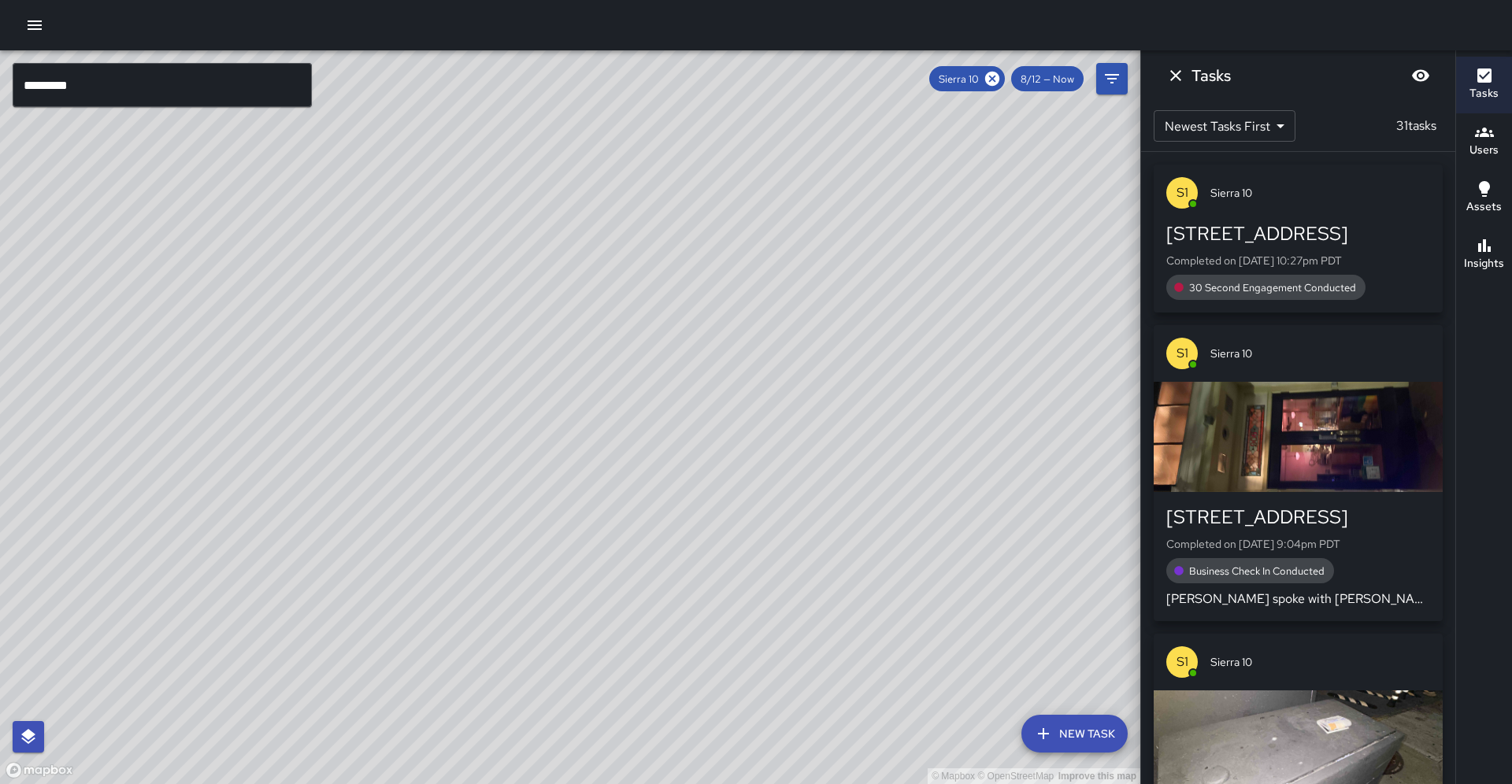
drag, startPoint x: 404, startPoint y: 585, endPoint x: 294, endPoint y: 462, distance: 165.0
click at [294, 462] on div "© Mapbox © OpenStreetMap Improve this map" at bounding box center [570, 418] width 1140 height 734
click at [232, 97] on input "*********" at bounding box center [162, 85] width 299 height 44
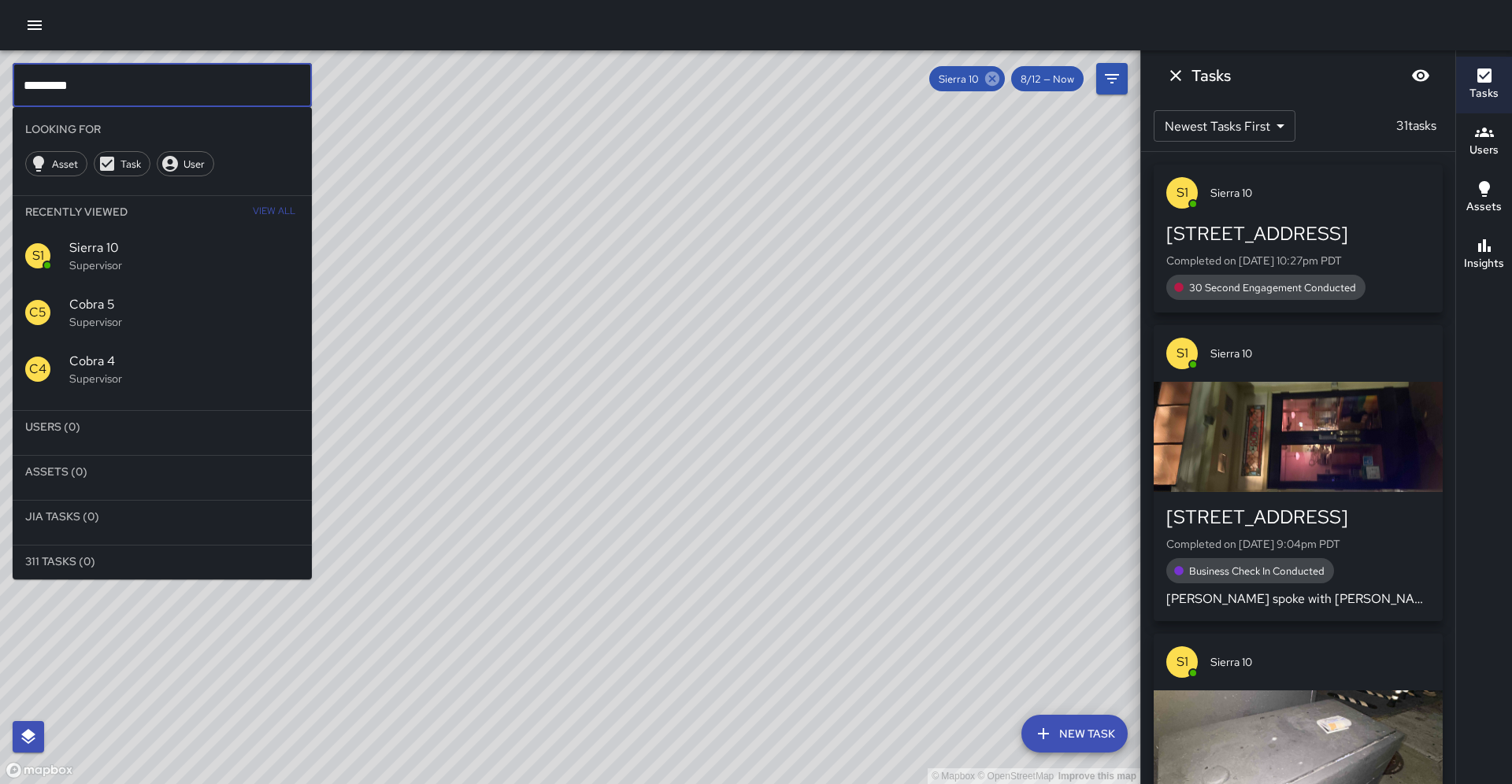
type input "*********"
click at [1000, 77] on icon at bounding box center [992, 78] width 17 height 17
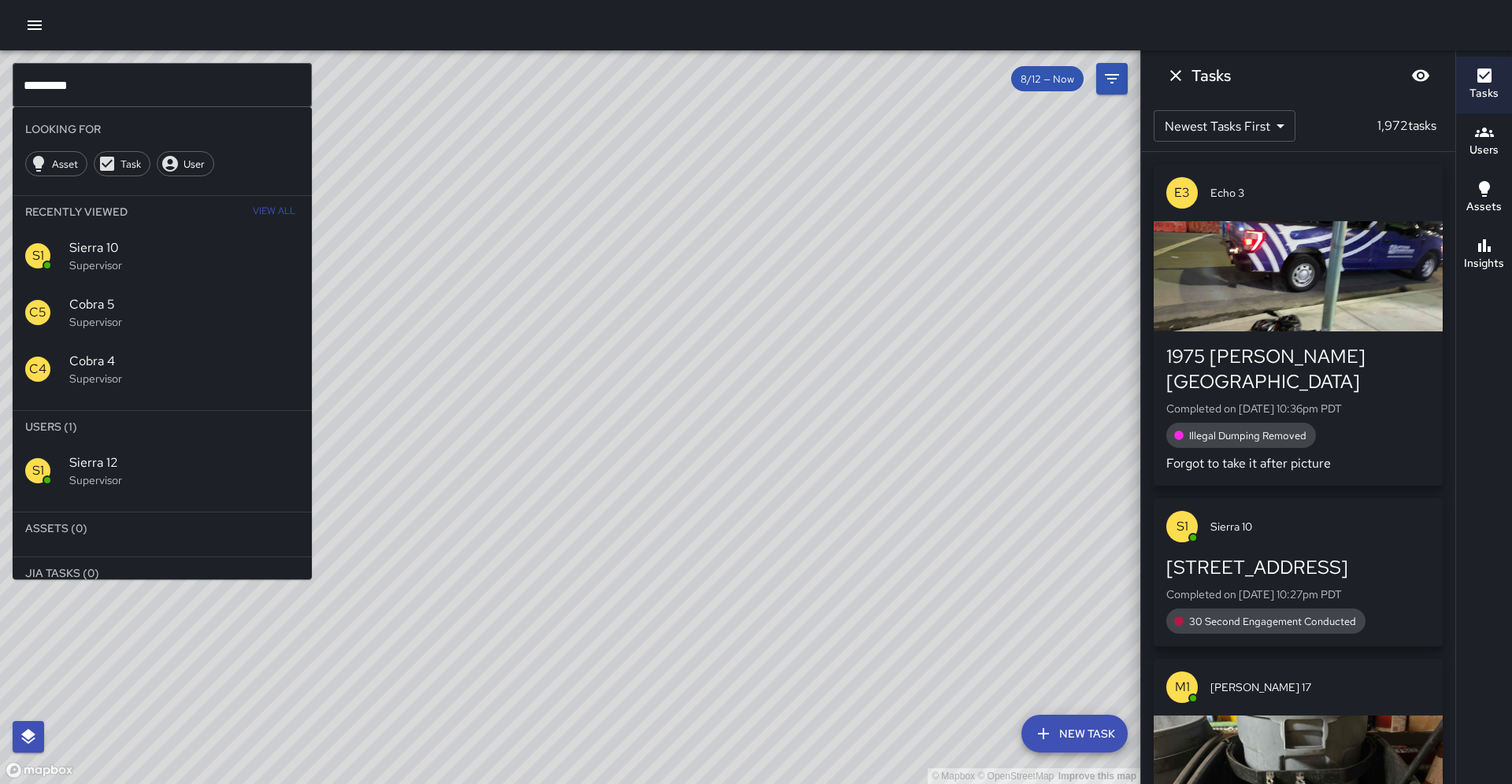
click at [269, 443] on div "S1 Sierra 12 Supervisor" at bounding box center [162, 471] width 299 height 57
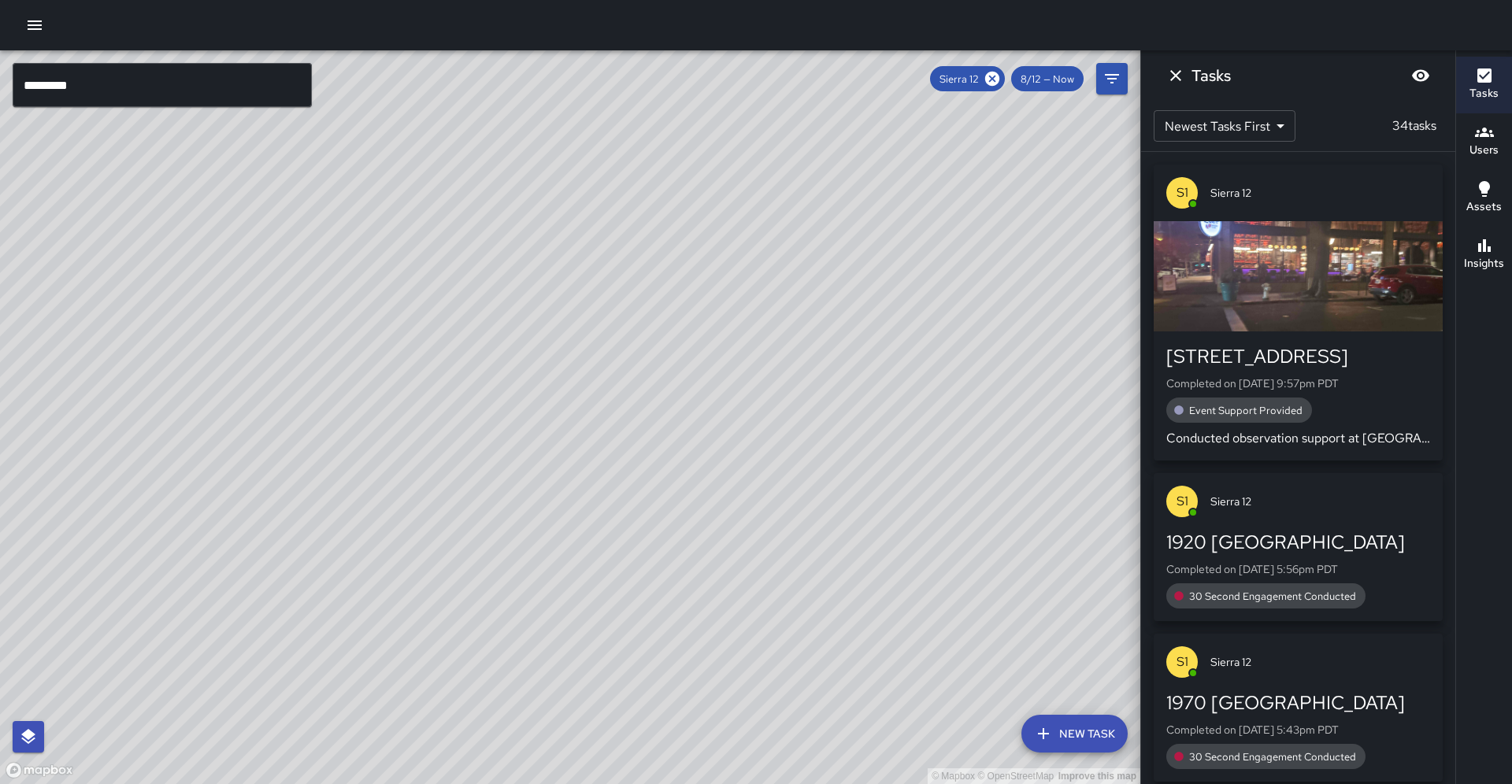
drag, startPoint x: 371, startPoint y: 342, endPoint x: 212, endPoint y: 663, distance: 358.2
click at [211, 666] on div "© Mapbox © OpenStreetMap Improve this map" at bounding box center [570, 418] width 1140 height 734
drag, startPoint x: 237, startPoint y: 776, endPoint x: 261, endPoint y: 724, distance: 57.3
click at [260, 731] on div "© Mapbox © OpenStreetMap Improve this map" at bounding box center [570, 418] width 1140 height 734
click at [1000, 81] on icon at bounding box center [992, 78] width 17 height 17
